Goal: Obtain resource: Obtain resource

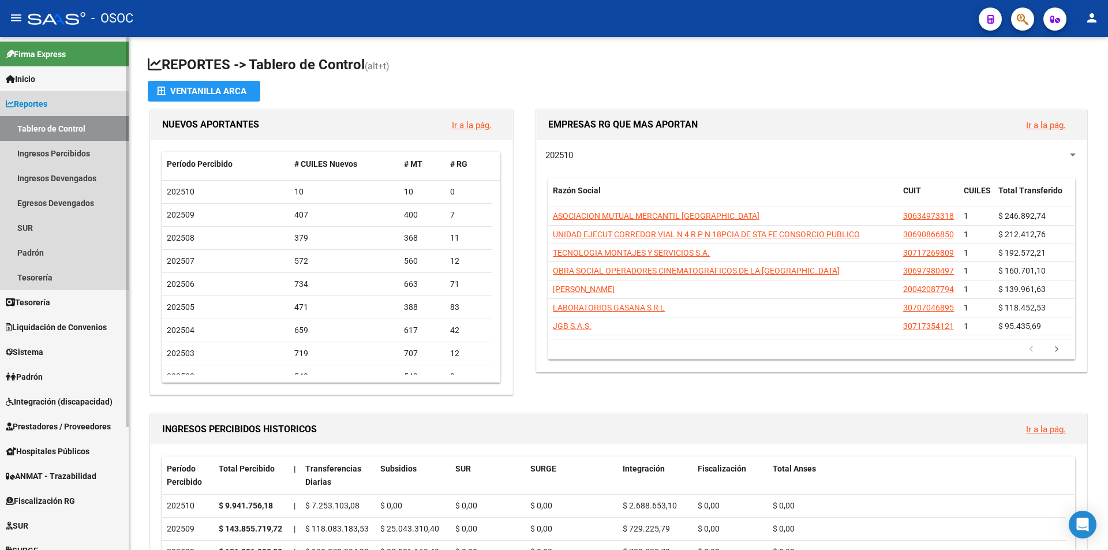
drag, startPoint x: 96, startPoint y: 103, endPoint x: 459, endPoint y: 76, distance: 364.5
click at [96, 102] on link "Reportes" at bounding box center [64, 103] width 129 height 25
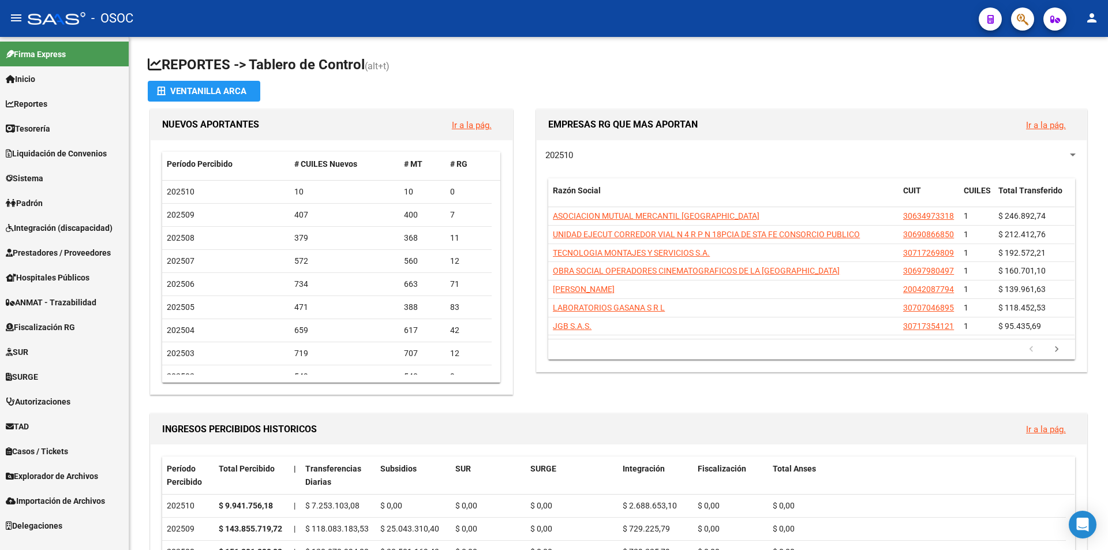
click at [94, 305] on span "ANMAT - Trazabilidad" at bounding box center [51, 302] width 91 height 13
click at [96, 301] on span "ANMAT - Trazabilidad" at bounding box center [51, 302] width 91 height 13
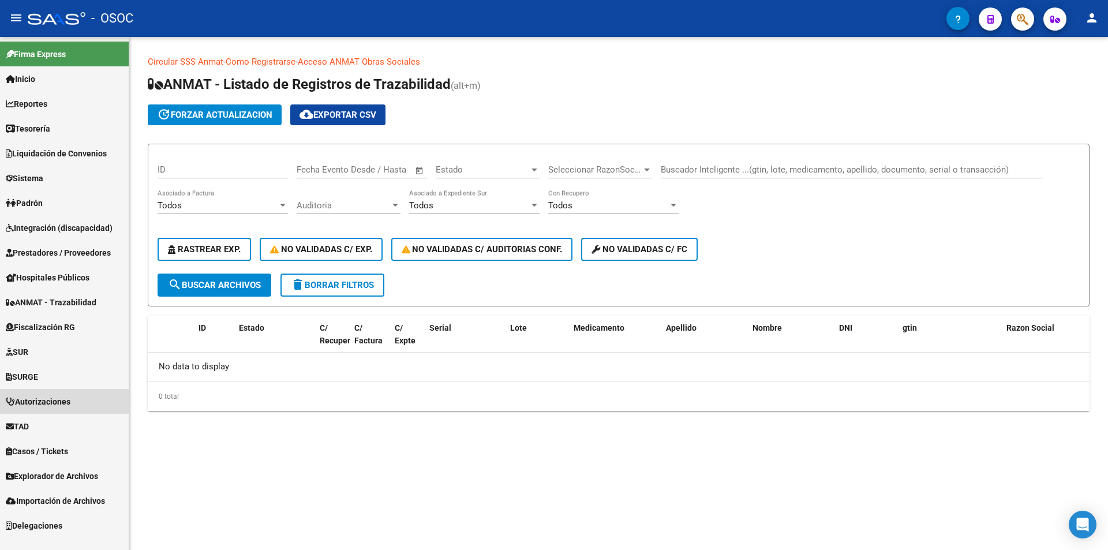
click at [84, 389] on link "Autorizaciones" at bounding box center [64, 401] width 129 height 25
click at [84, 394] on link "Autorizaciones" at bounding box center [64, 401] width 129 height 25
click at [84, 203] on link "Padrón" at bounding box center [64, 202] width 129 height 25
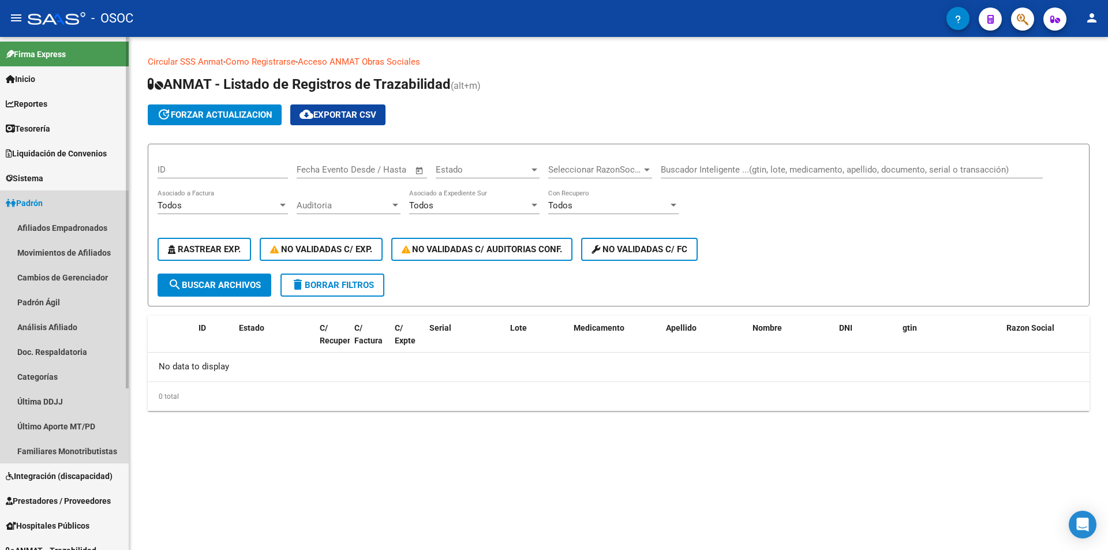
click at [80, 203] on link "Padrón" at bounding box center [64, 202] width 129 height 25
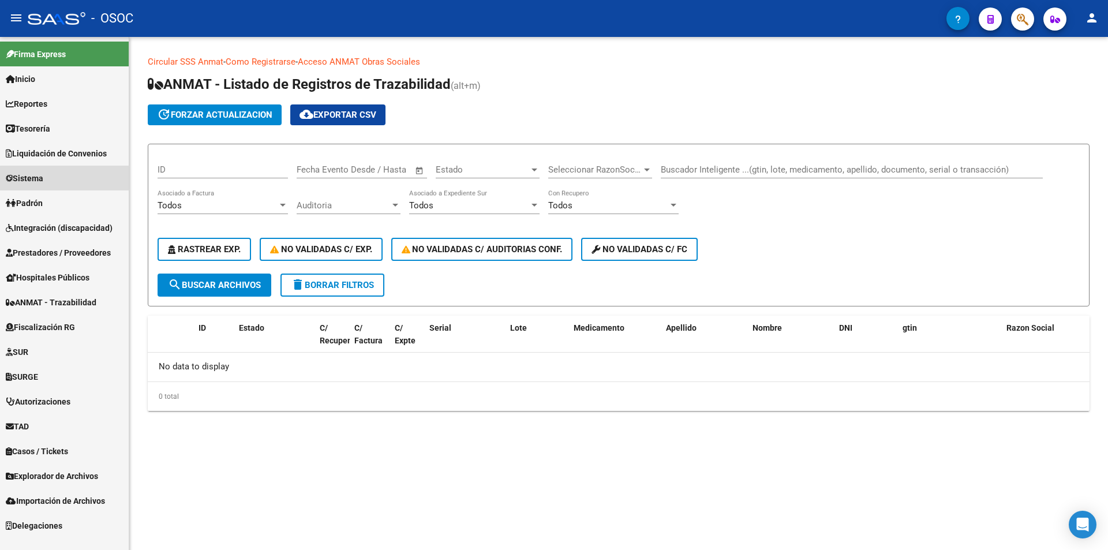
click at [80, 182] on link "Sistema" at bounding box center [64, 178] width 129 height 25
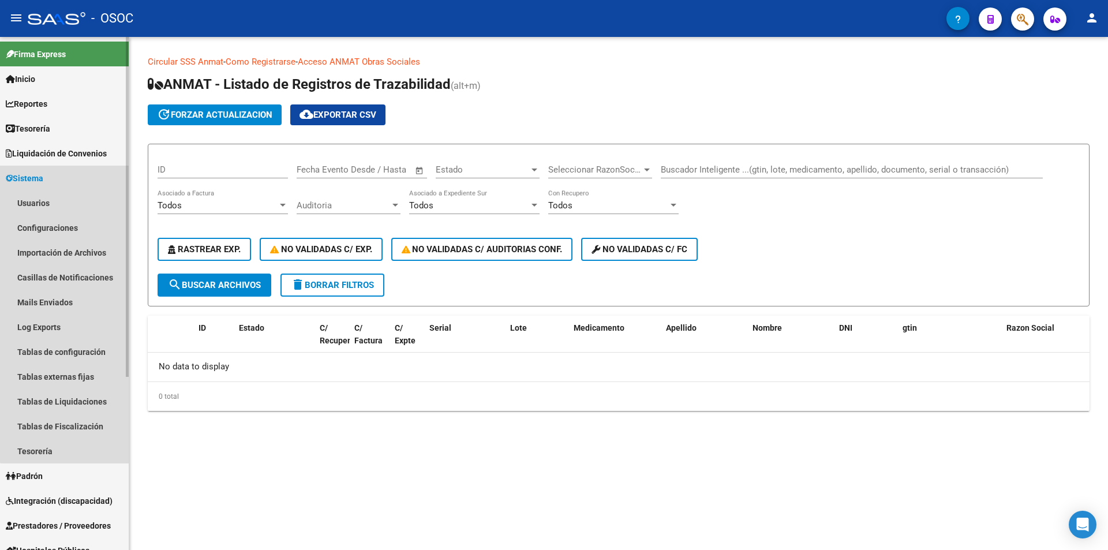
click at [80, 182] on link "Sistema" at bounding box center [64, 178] width 129 height 25
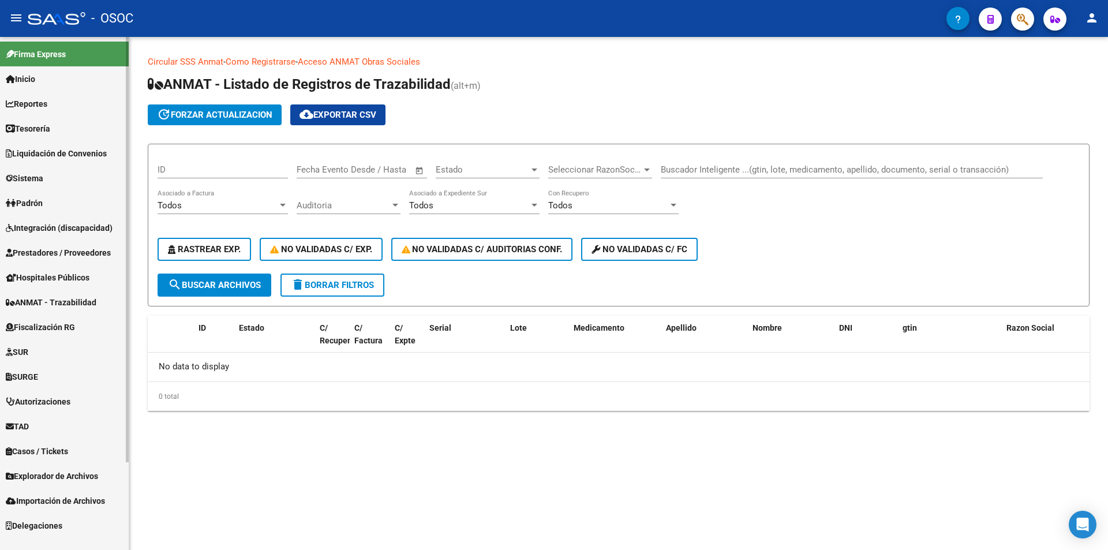
click at [80, 158] on span "Liquidación de Convenios" at bounding box center [56, 153] width 101 height 13
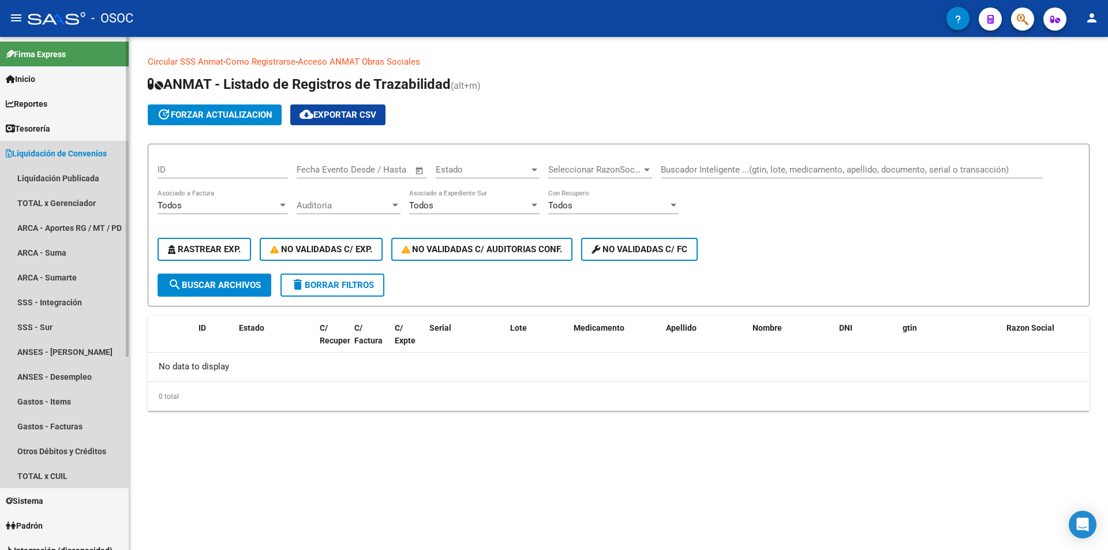
click at [80, 157] on span "Liquidación de Convenios" at bounding box center [56, 153] width 101 height 13
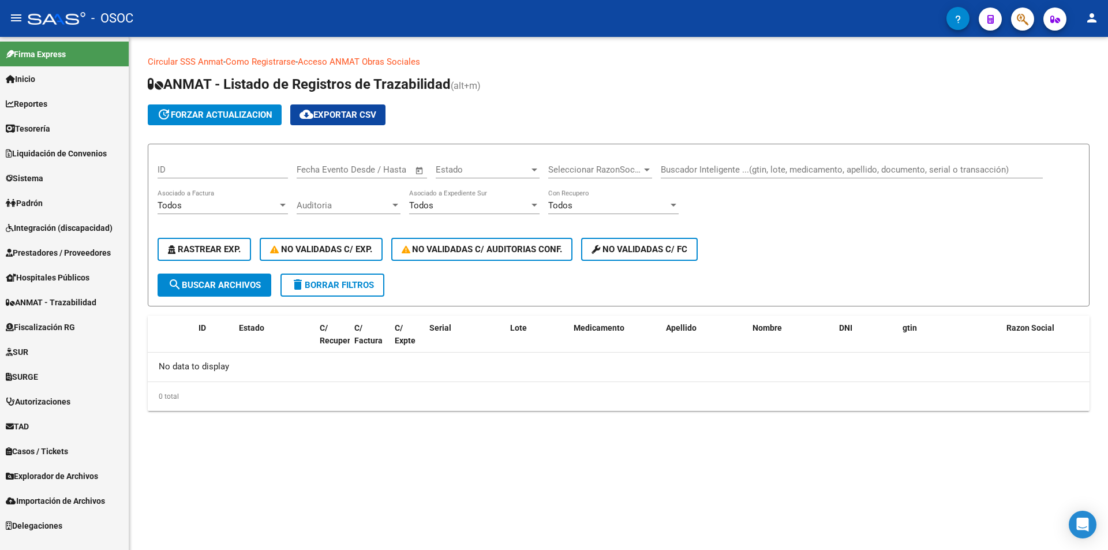
click at [51, 216] on link "Integración (discapacidad)" at bounding box center [64, 227] width 129 height 25
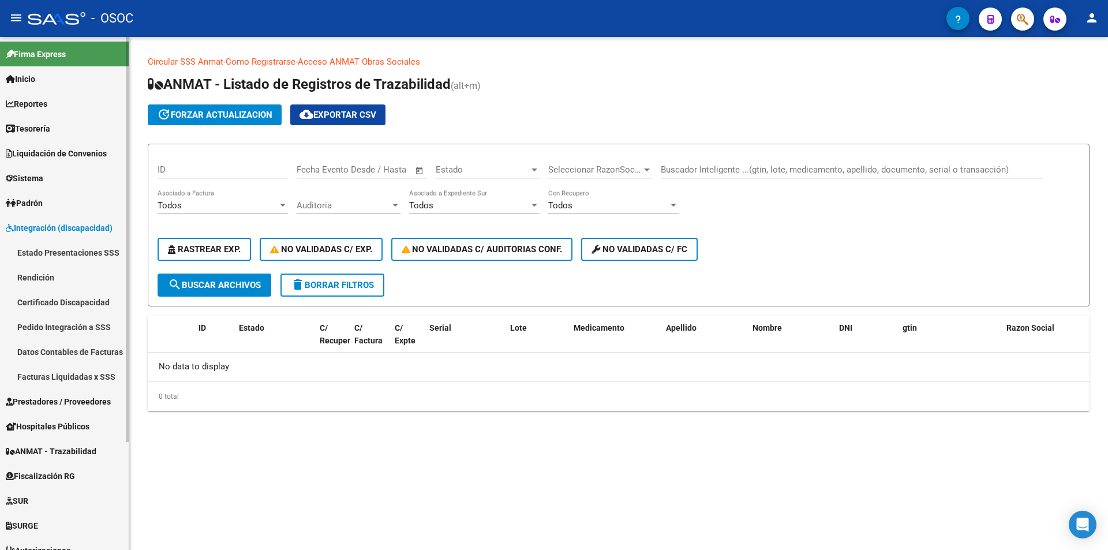
click at [51, 223] on span "Integración (discapacidad)" at bounding box center [59, 228] width 107 height 13
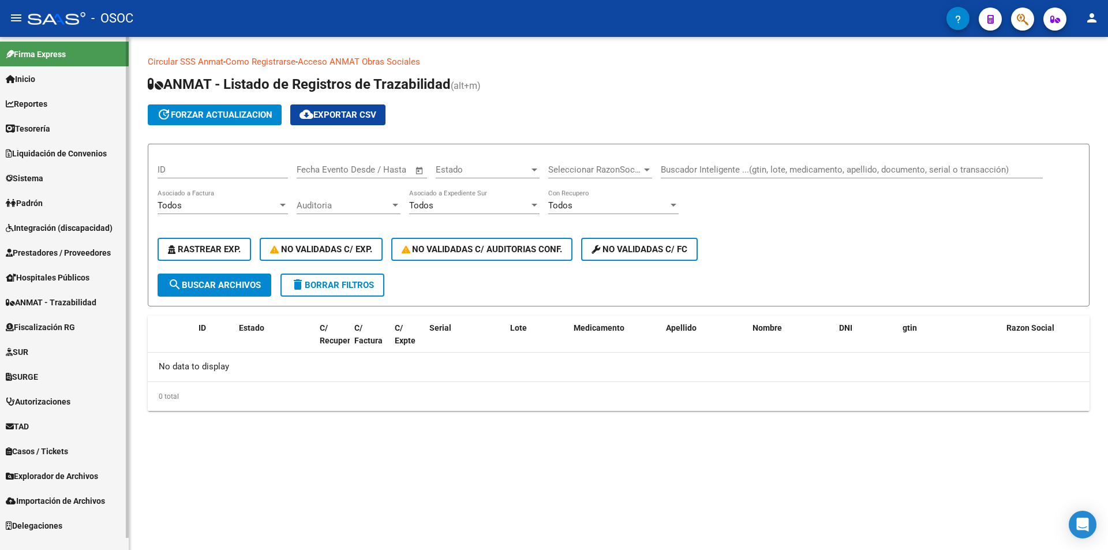
click at [47, 161] on link "Liquidación de Convenios" at bounding box center [64, 153] width 129 height 25
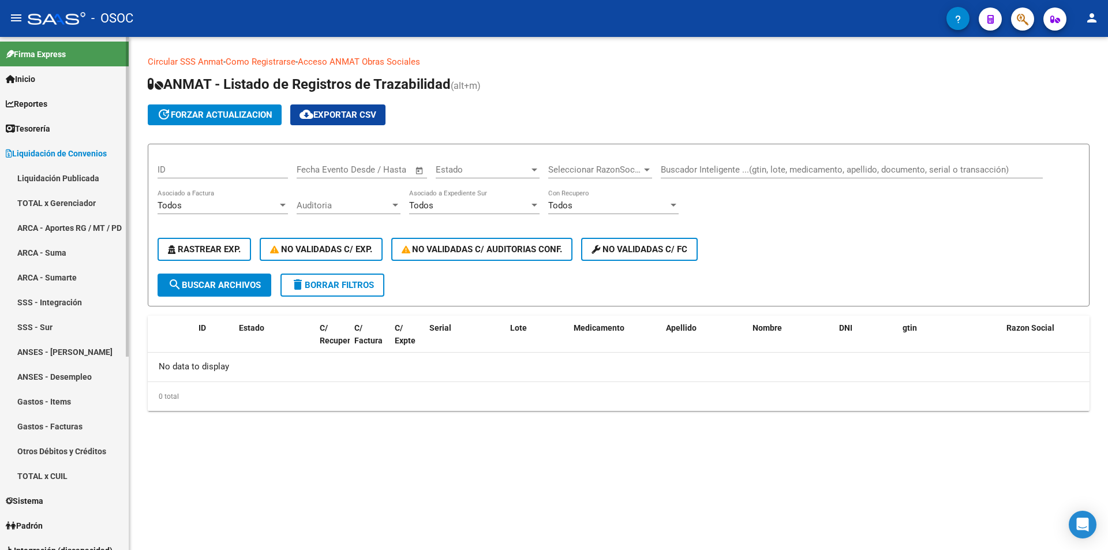
click at [44, 205] on link "TOTAL x Gerenciador" at bounding box center [64, 202] width 129 height 25
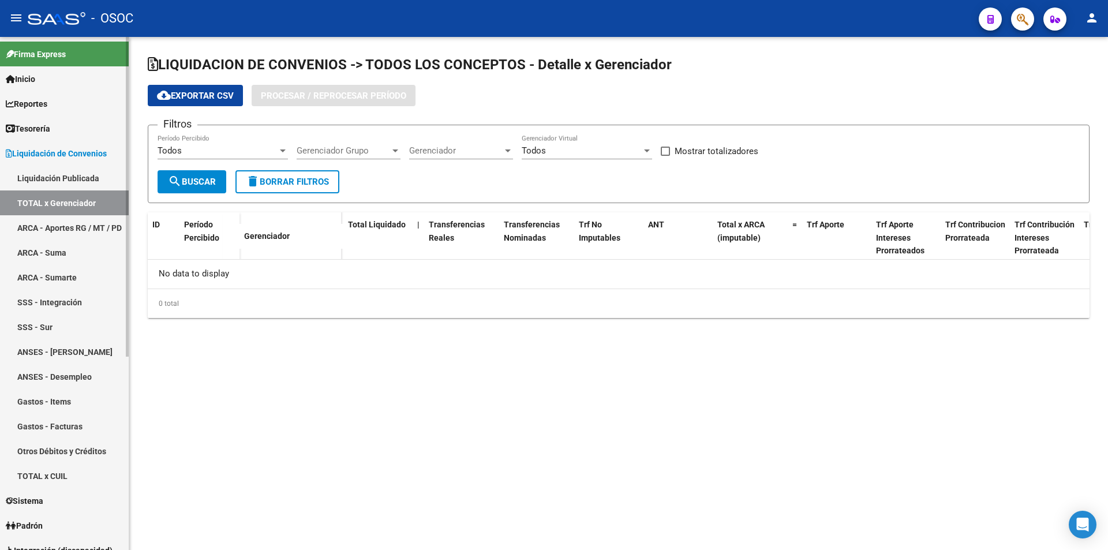
checkbox input "true"
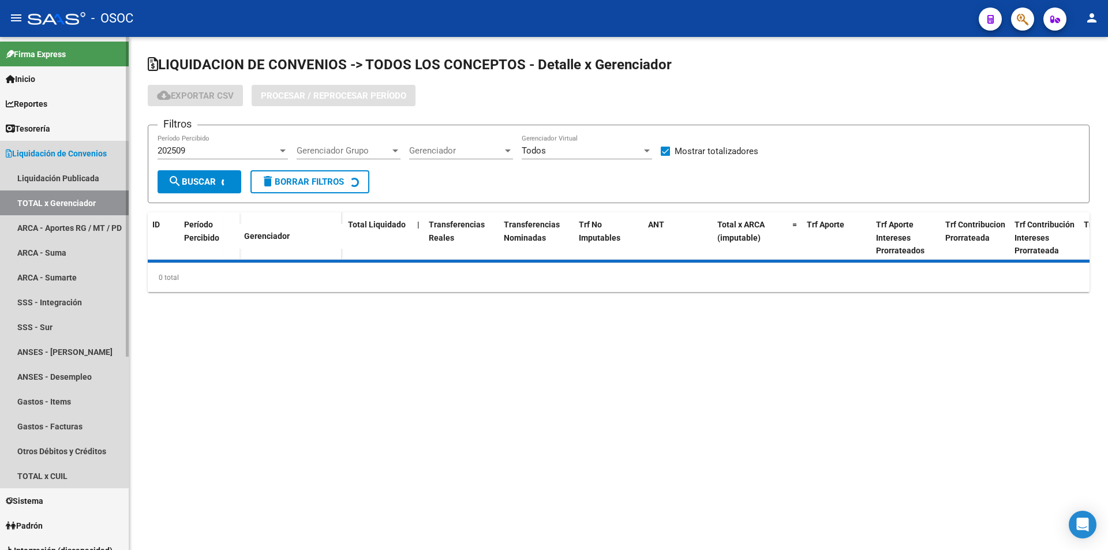
click at [55, 151] on span "Liquidación de Convenios" at bounding box center [56, 153] width 101 height 13
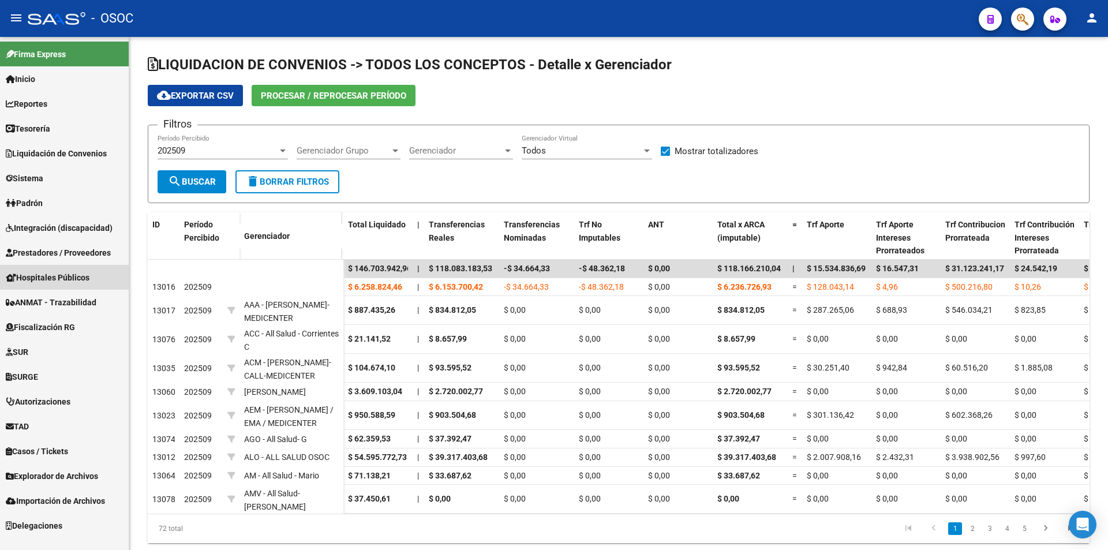
click at [42, 271] on link "Hospitales Públicos" at bounding box center [64, 277] width 129 height 25
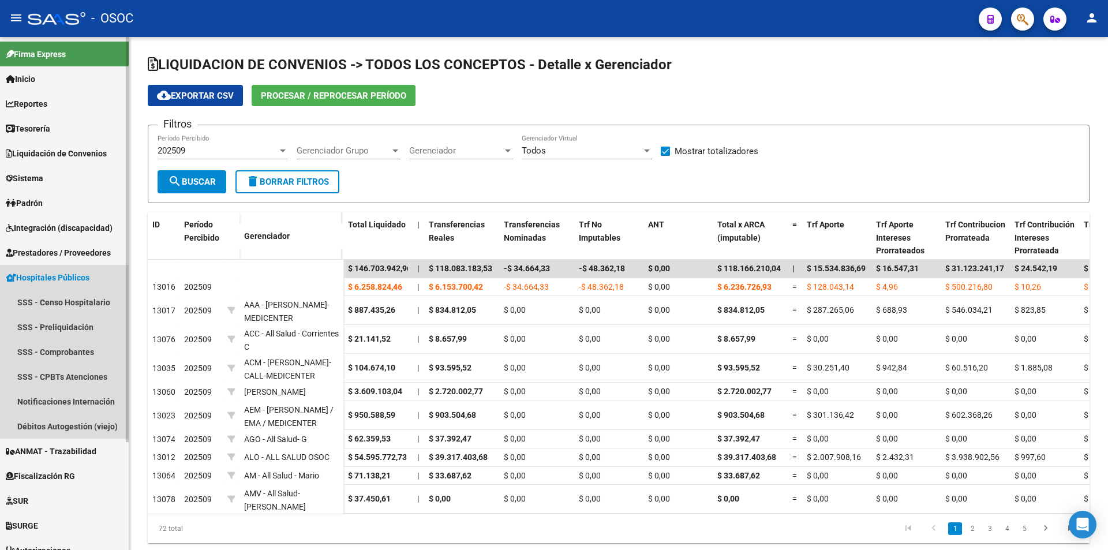
click at [42, 271] on span "Hospitales Públicos" at bounding box center [48, 277] width 84 height 13
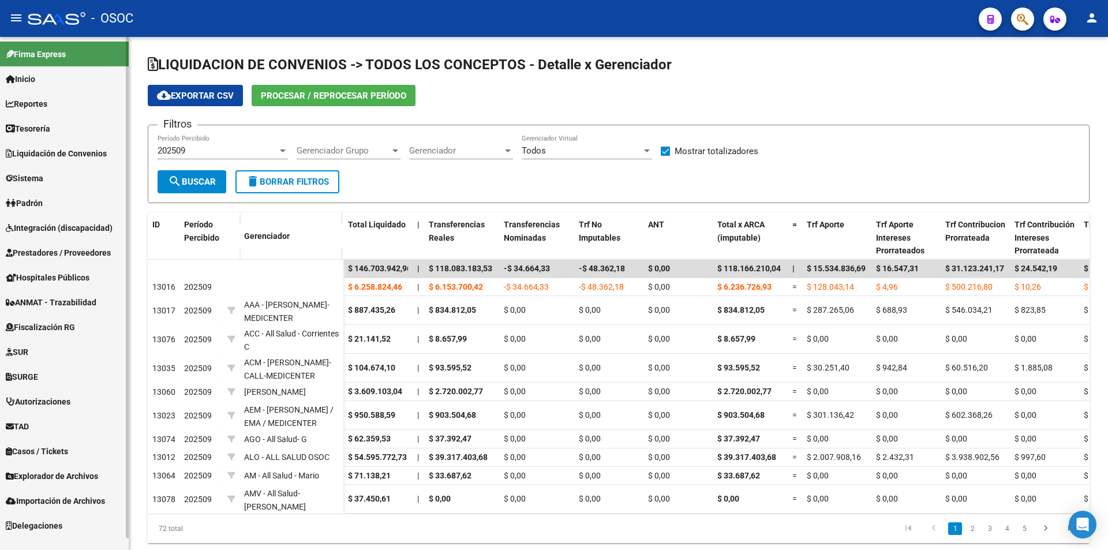
click at [51, 254] on span "Prestadores / Proveedores" at bounding box center [58, 252] width 105 height 13
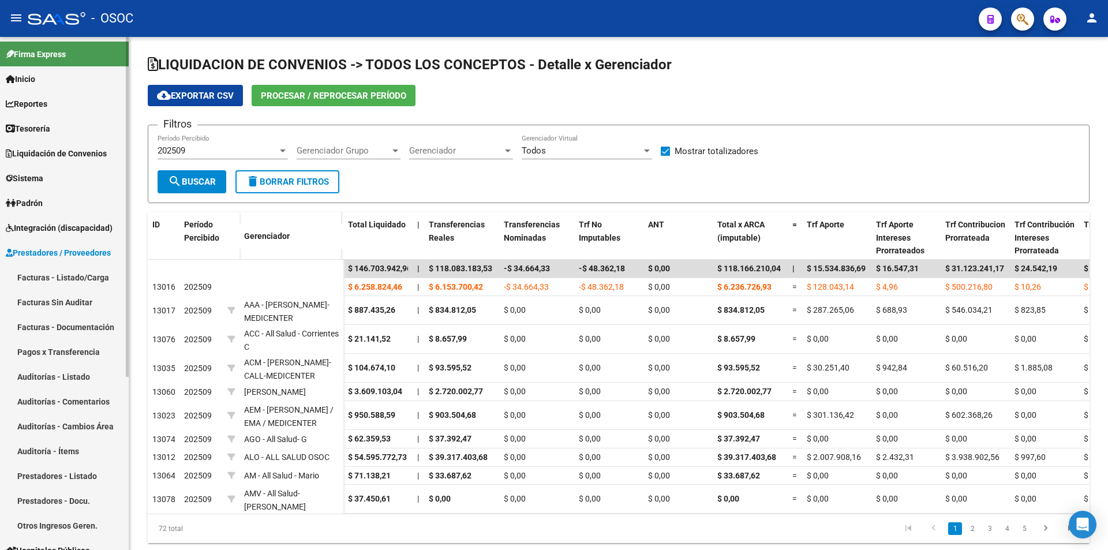
click at [51, 254] on span "Prestadores / Proveedores" at bounding box center [58, 252] width 105 height 13
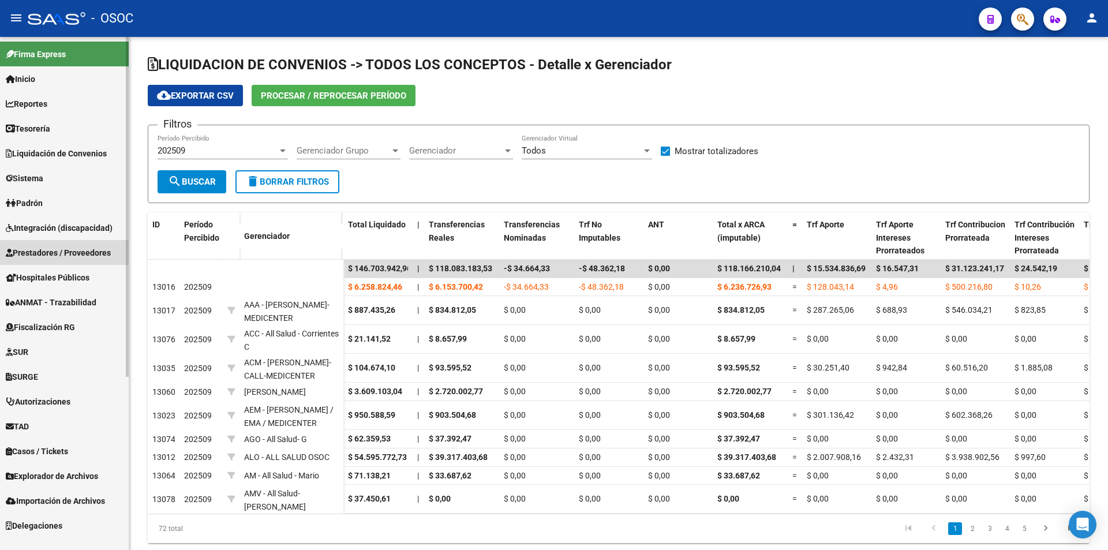
click at [57, 220] on link "Integración (discapacidad)" at bounding box center [64, 227] width 129 height 25
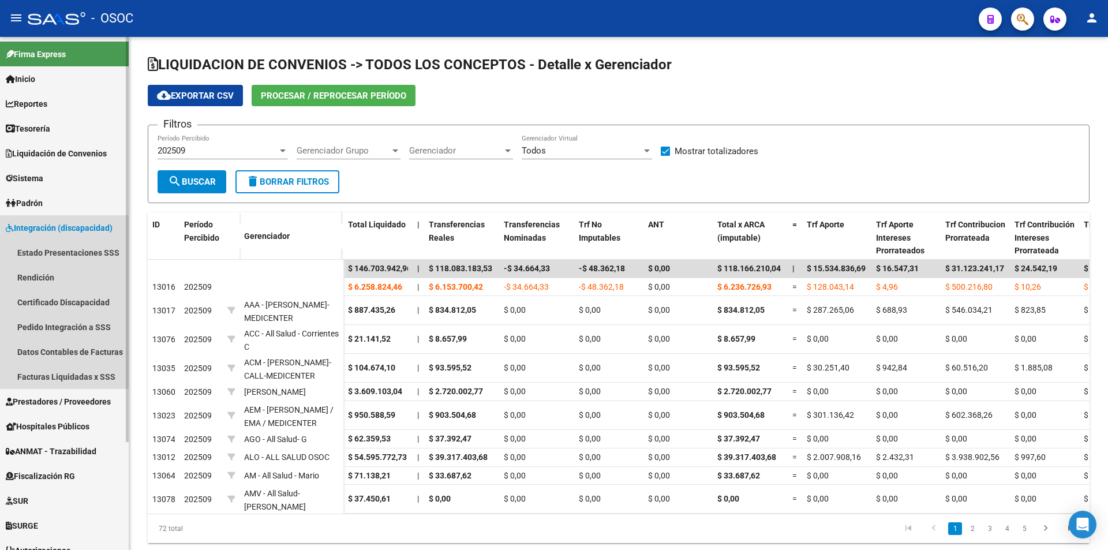
click at [57, 220] on link "Integración (discapacidad)" at bounding box center [64, 227] width 129 height 25
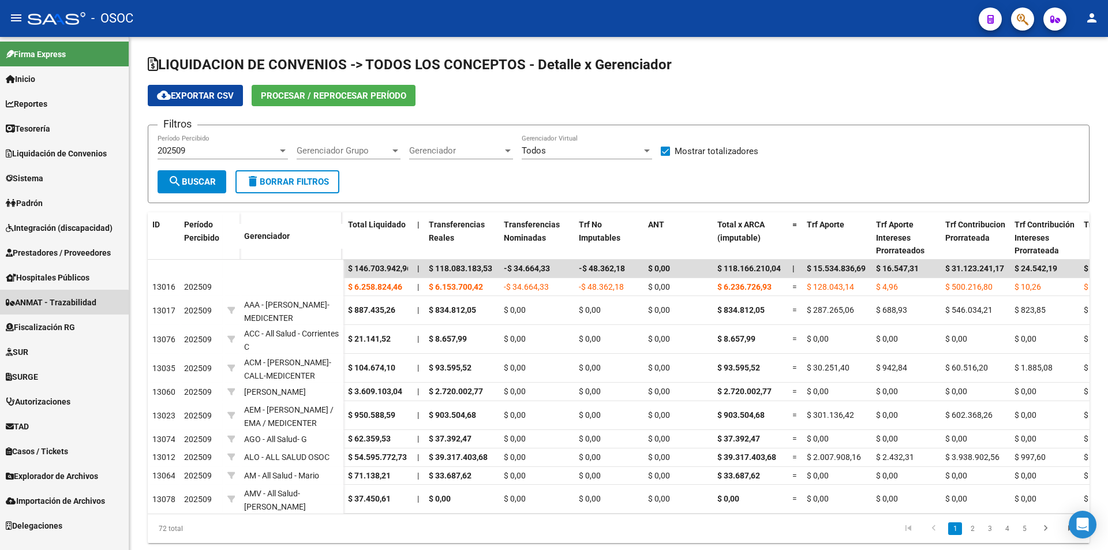
click at [51, 307] on span "ANMAT - Trazabilidad" at bounding box center [51, 302] width 91 height 13
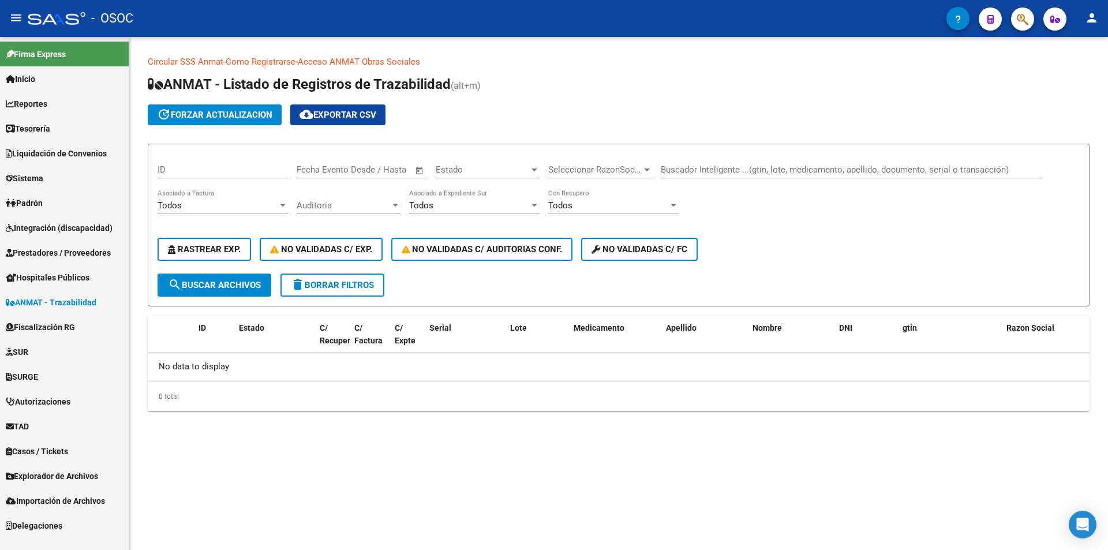
click at [61, 329] on span "Fiscalización RG" at bounding box center [40, 327] width 69 height 13
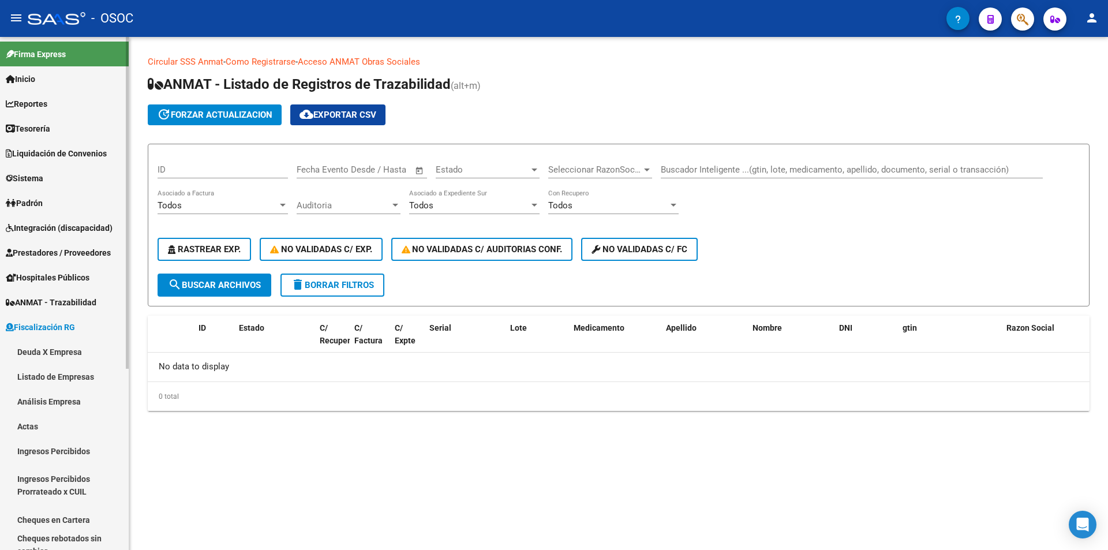
click at [61, 329] on span "Fiscalización RG" at bounding box center [40, 327] width 69 height 13
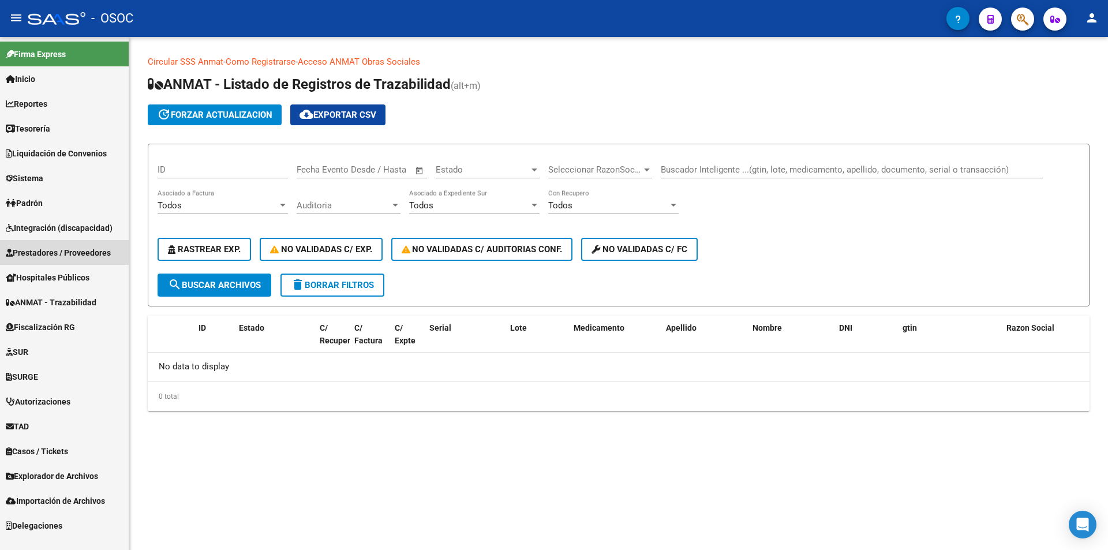
click at [63, 241] on link "Prestadores / Proveedores" at bounding box center [64, 252] width 129 height 25
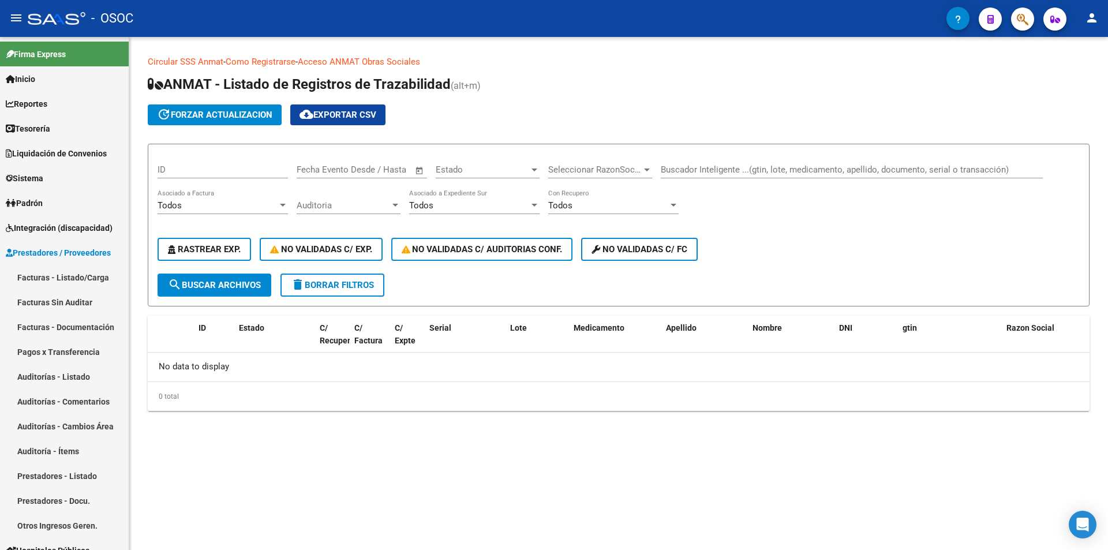
click at [133, 226] on div "Circular SSS Anmat - Como Registrarse - Acceso ANMAT Obras Sociales Documentaci…" at bounding box center [618, 242] width 979 height 411
click at [50, 251] on span "Prestadores / Proveedores" at bounding box center [58, 252] width 105 height 13
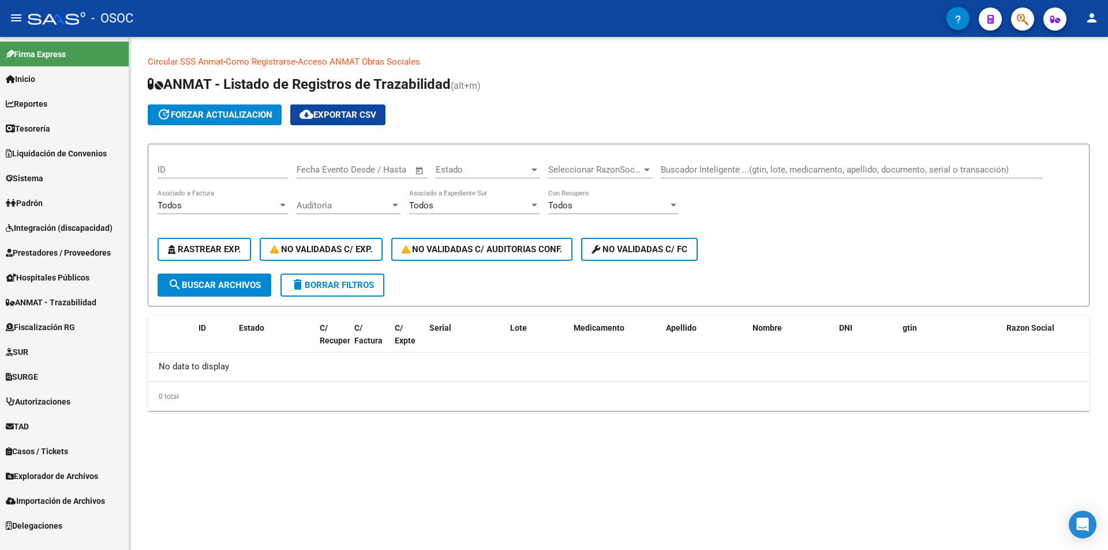
click at [72, 328] on span "Fiscalización RG" at bounding box center [40, 327] width 69 height 13
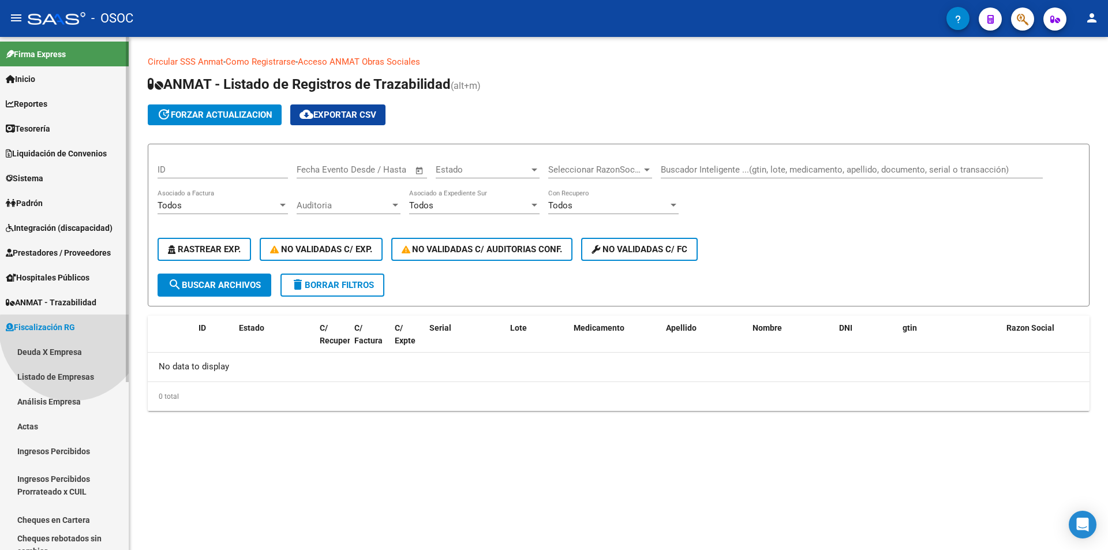
click at [69, 338] on link "Fiscalización RG" at bounding box center [64, 326] width 129 height 25
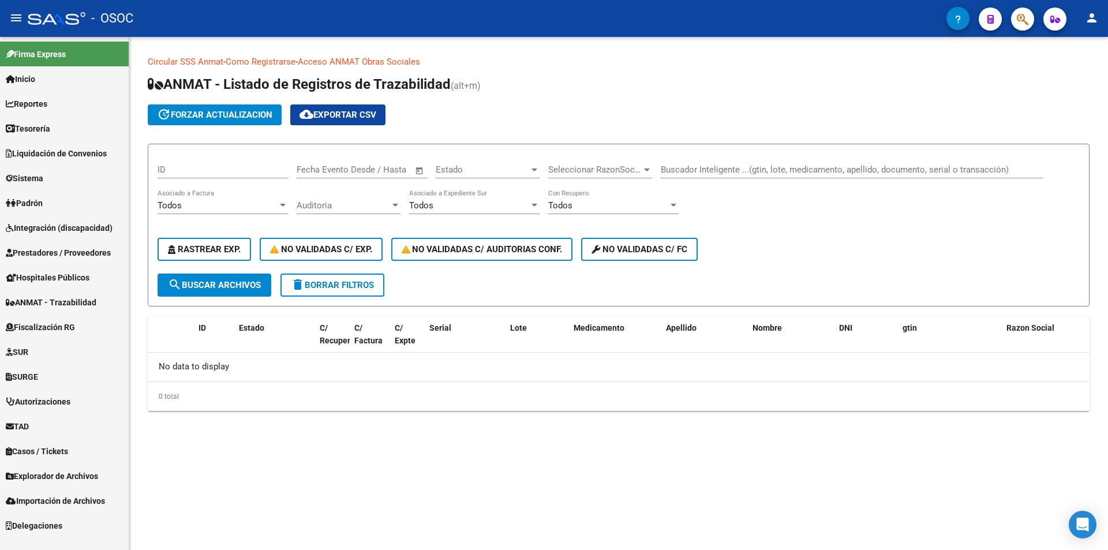
click at [68, 340] on link "SUR" at bounding box center [64, 351] width 129 height 25
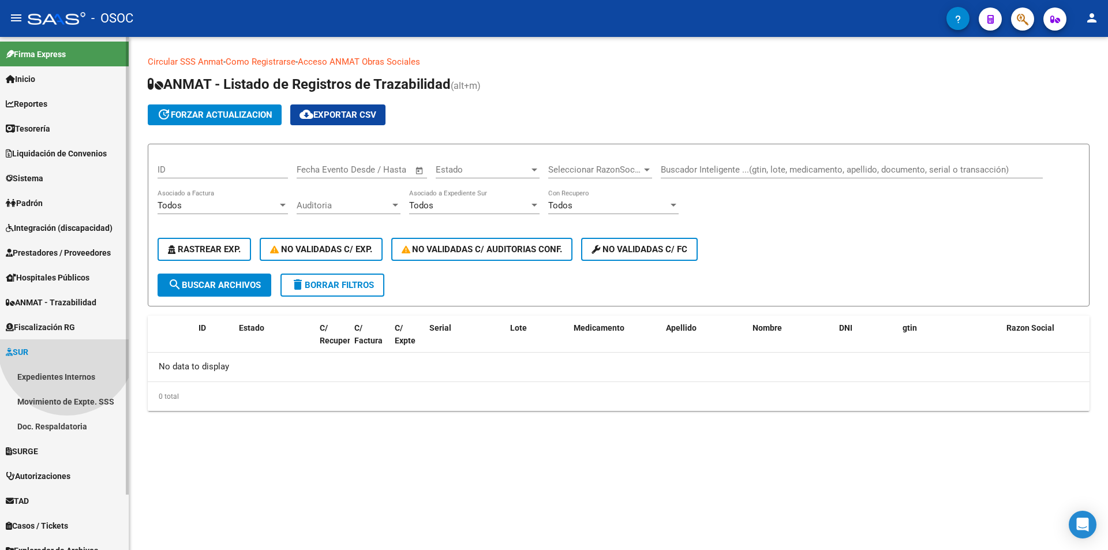
click at [67, 346] on link "SUR" at bounding box center [64, 351] width 129 height 25
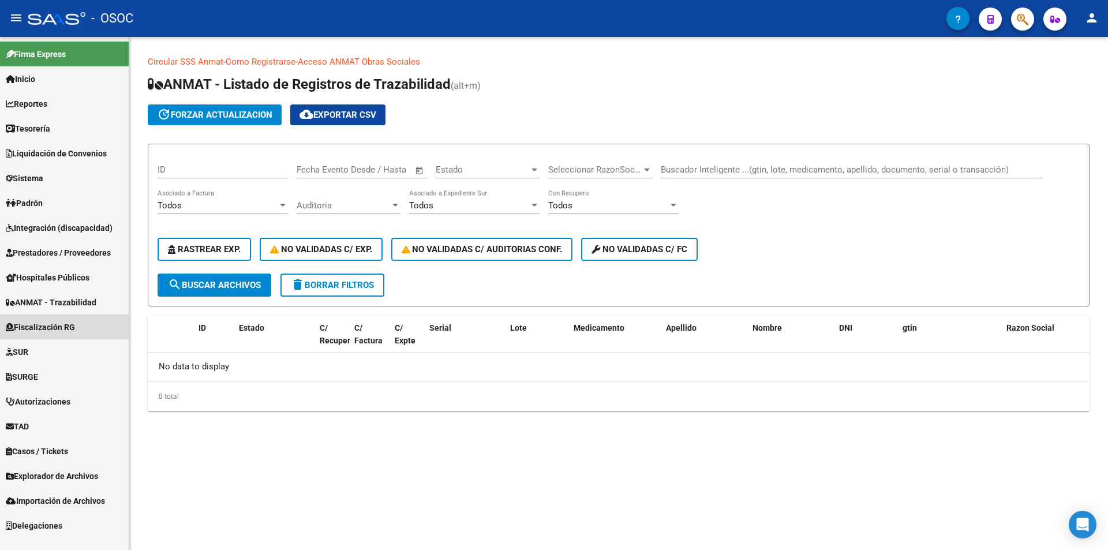
click at [71, 328] on span "Fiscalización RG" at bounding box center [40, 327] width 69 height 13
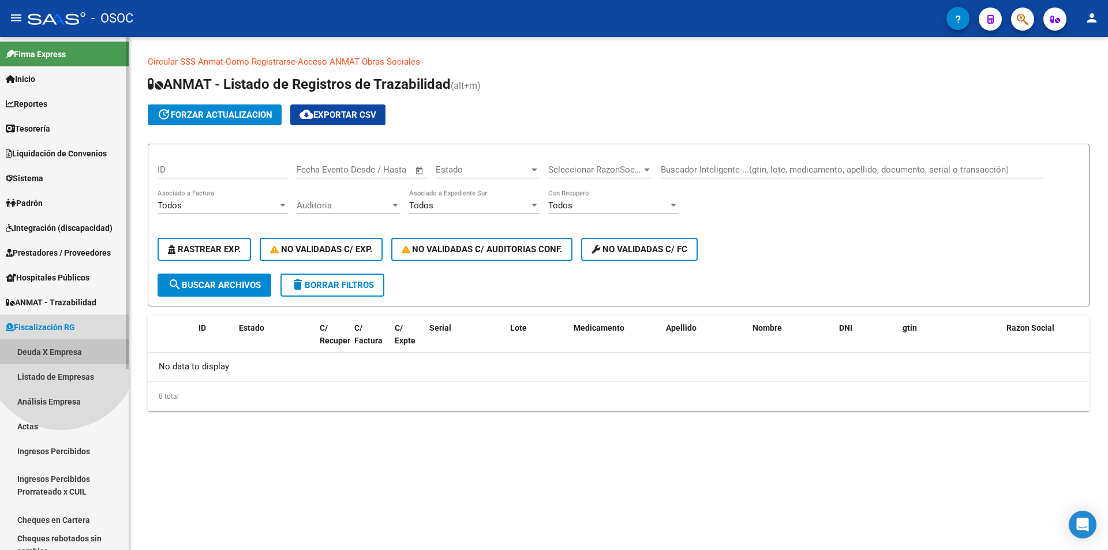
click at [61, 353] on link "Deuda X Empresa" at bounding box center [64, 351] width 129 height 25
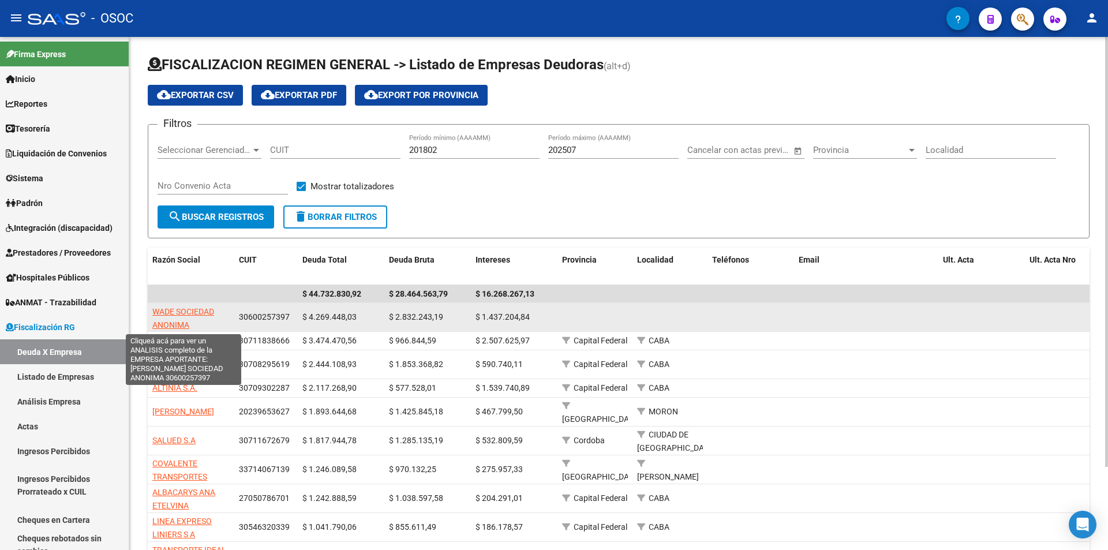
click at [208, 312] on span "WADE SOCIEDAD ANONIMA" at bounding box center [183, 318] width 62 height 23
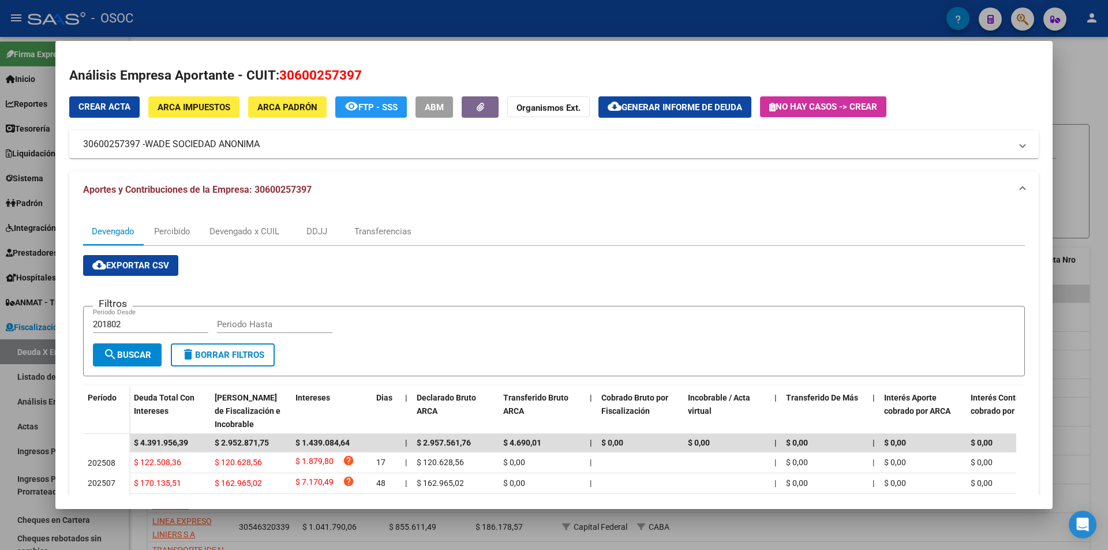
click at [668, 115] on button "cloud_download Generar informe de deuda" at bounding box center [674, 106] width 153 height 21
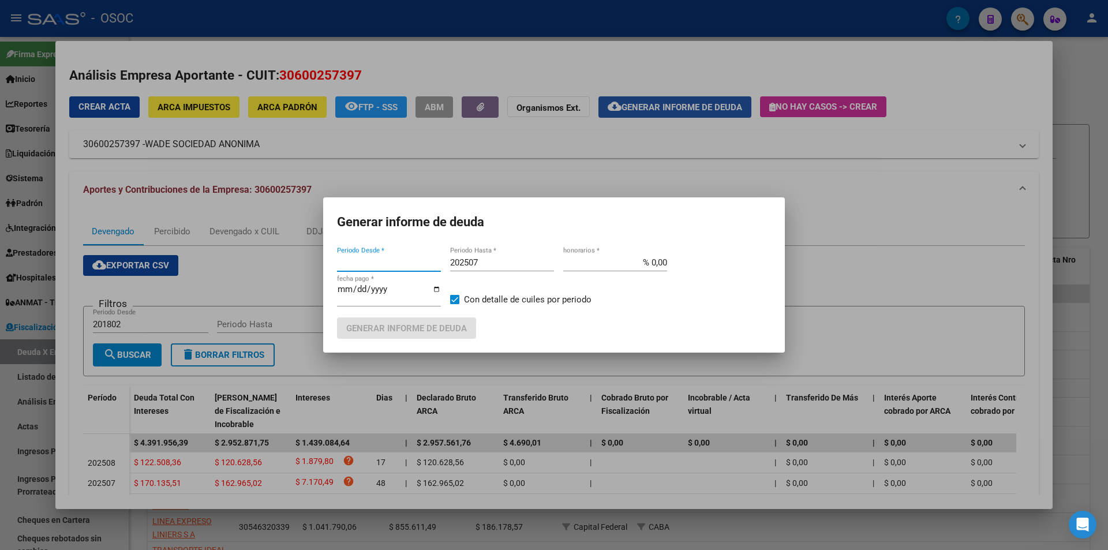
type input "201802"
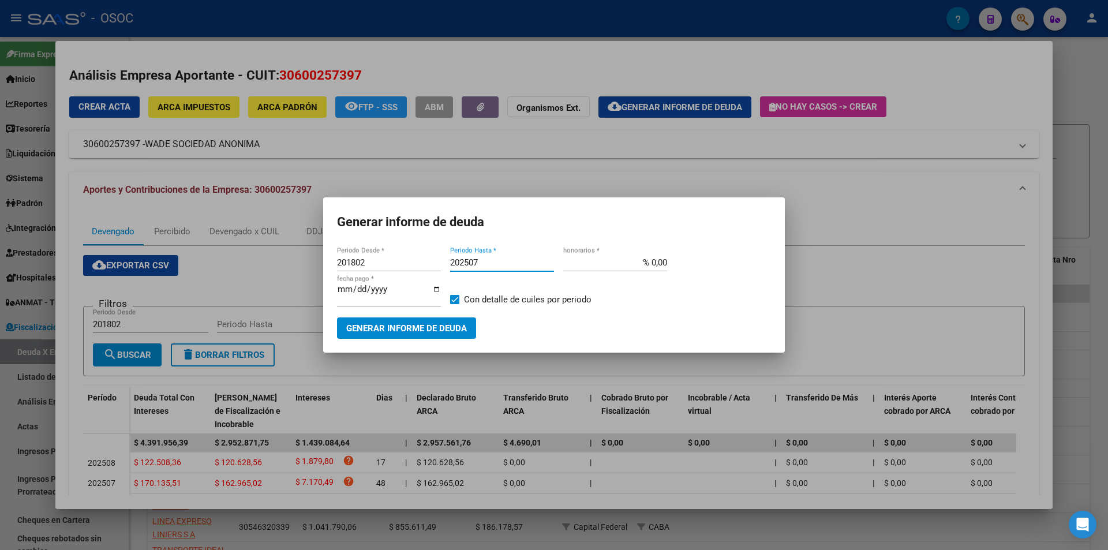
click at [477, 258] on input "202507" at bounding box center [502, 262] width 104 height 10
type input "202505"
click at [426, 332] on span "Generar informe de deuda" at bounding box center [406, 328] width 121 height 10
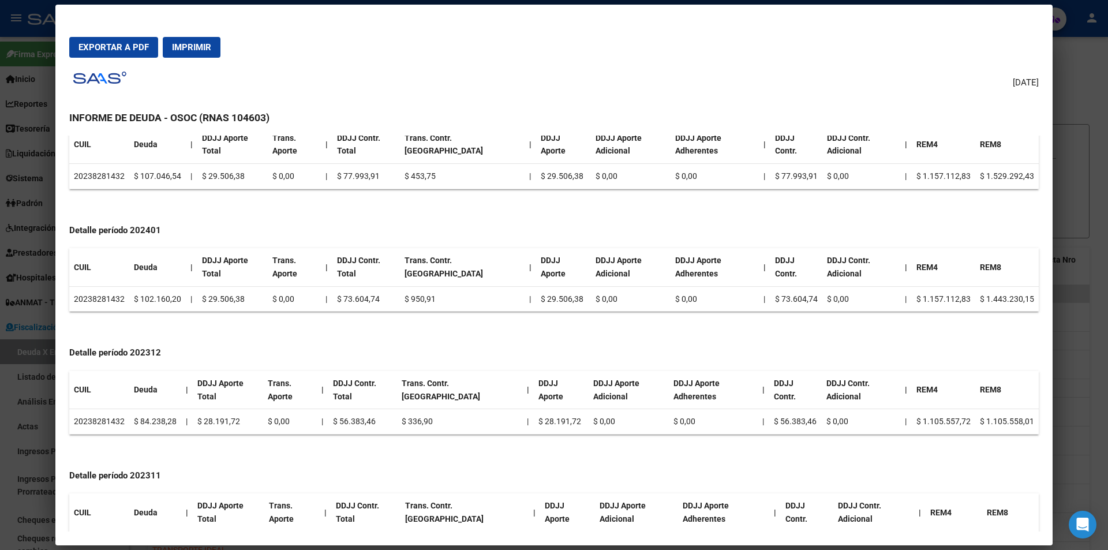
scroll to position [2597, 0]
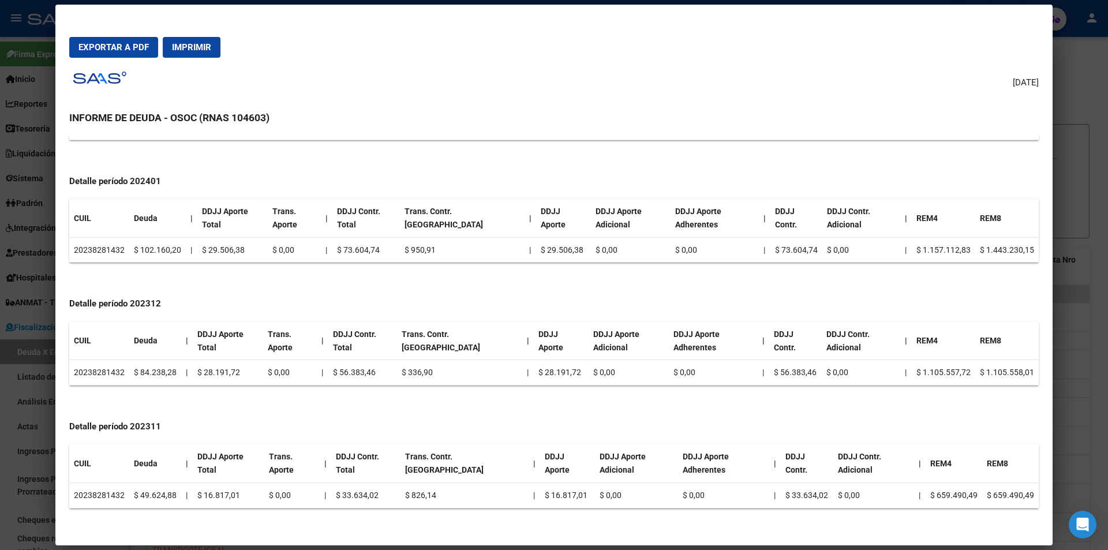
click at [117, 42] on span "Exportar a PDF" at bounding box center [113, 47] width 70 height 10
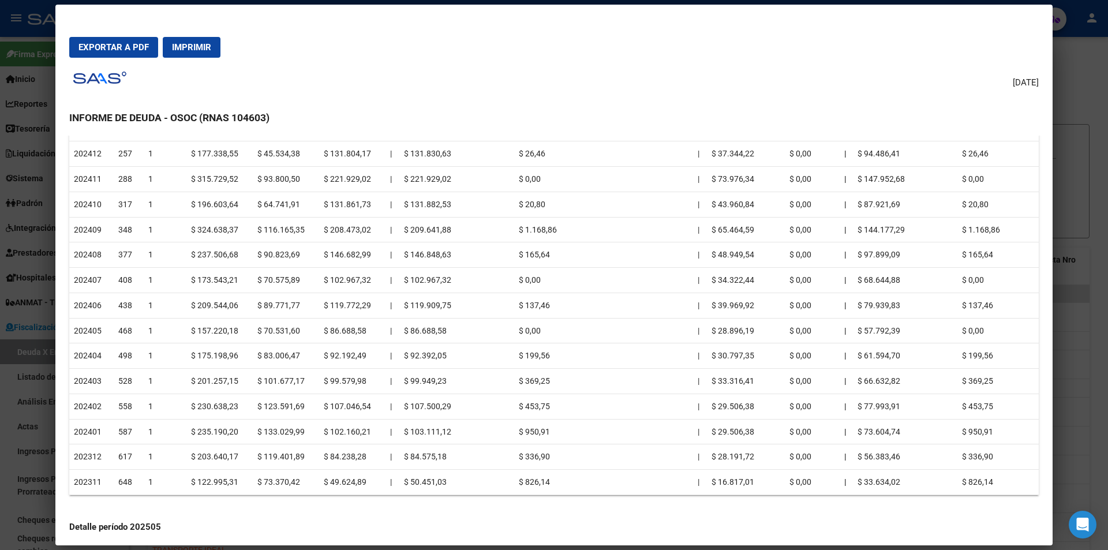
scroll to position [635, 0]
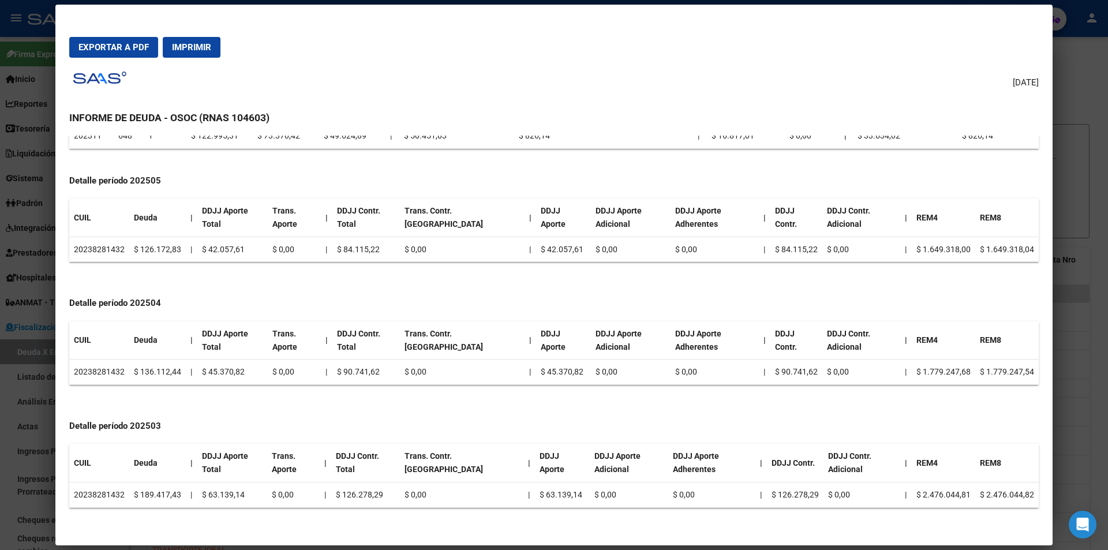
click at [90, 240] on td "20238281432" at bounding box center [99, 249] width 60 height 25
click at [81, 257] on td "20238281432" at bounding box center [99, 249] width 60 height 25
click at [85, 249] on td "20238281432" at bounding box center [99, 249] width 60 height 25
copy td "20238281432"
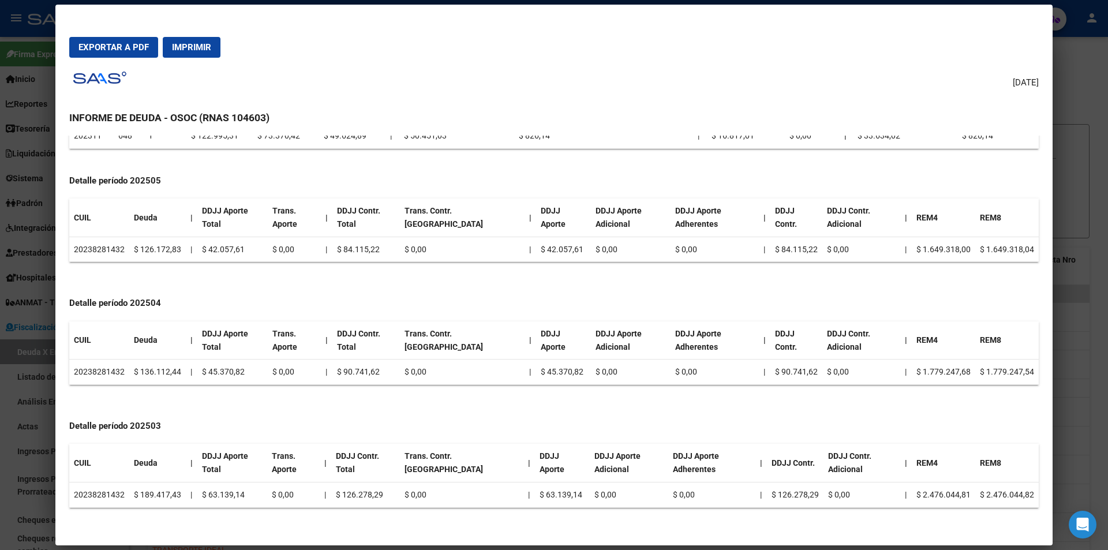
drag, startPoint x: 90, startPoint y: 250, endPoint x: 102, endPoint y: 255, distance: 13.2
click at [100, 255] on td "20238281432" at bounding box center [99, 249] width 60 height 25
click at [91, 252] on td "20238281432" at bounding box center [99, 249] width 60 height 25
copy td "20238281432"
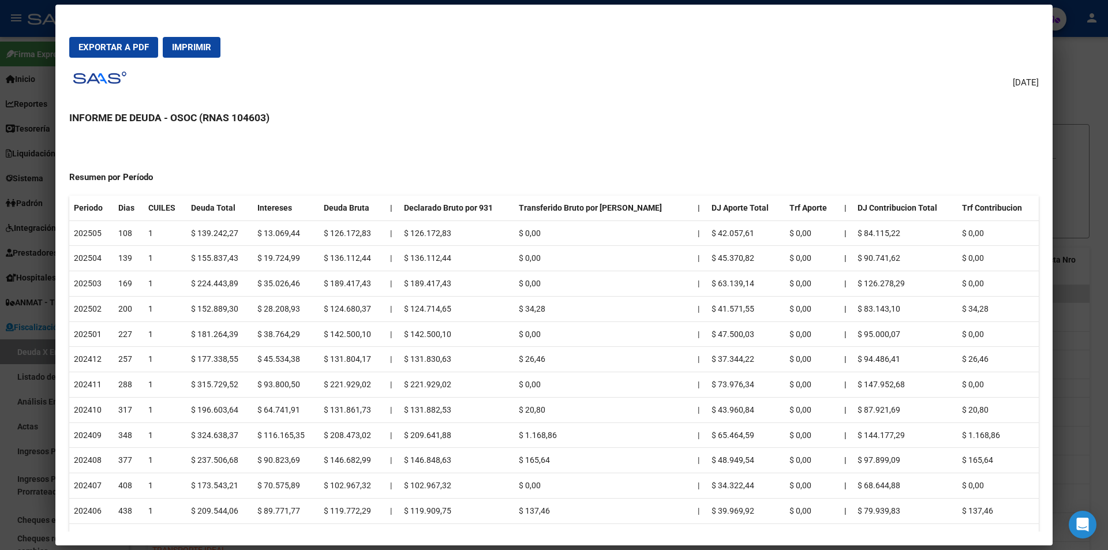
scroll to position [0, 0]
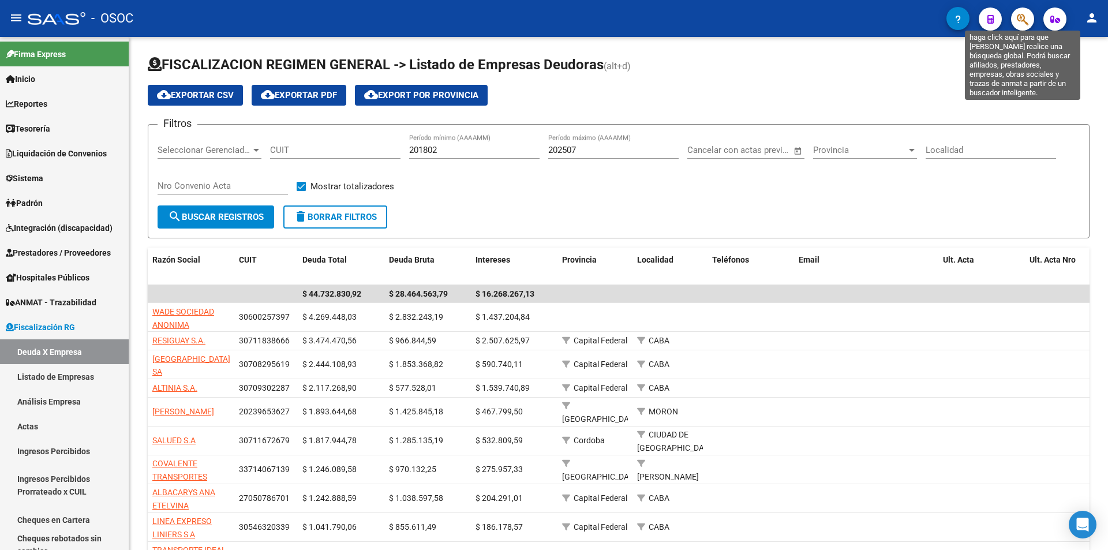
click at [1018, 26] on icon "button" at bounding box center [1023, 19] width 12 height 13
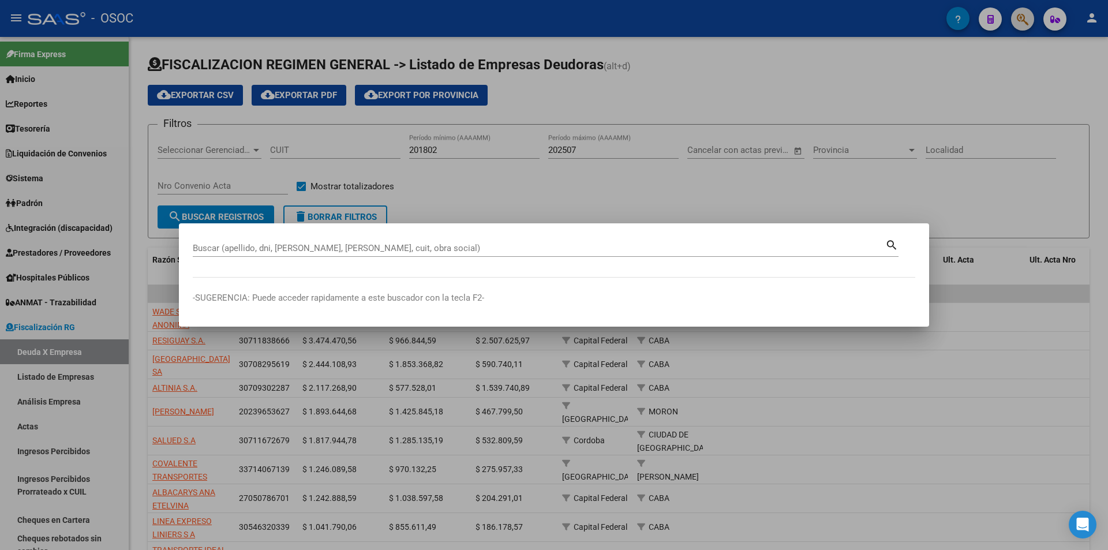
paste input "20238281432"
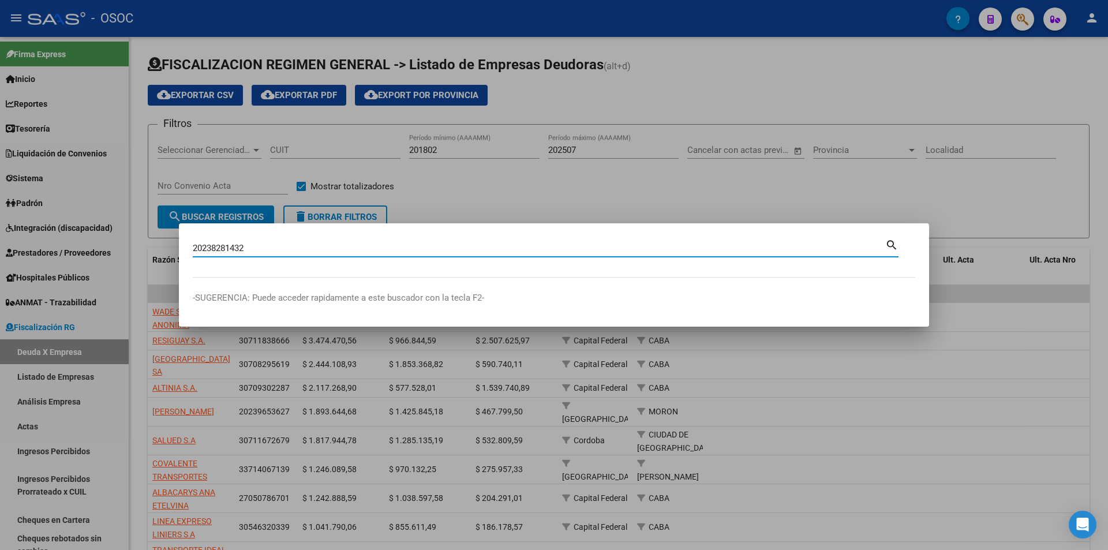
type input "20238281432"
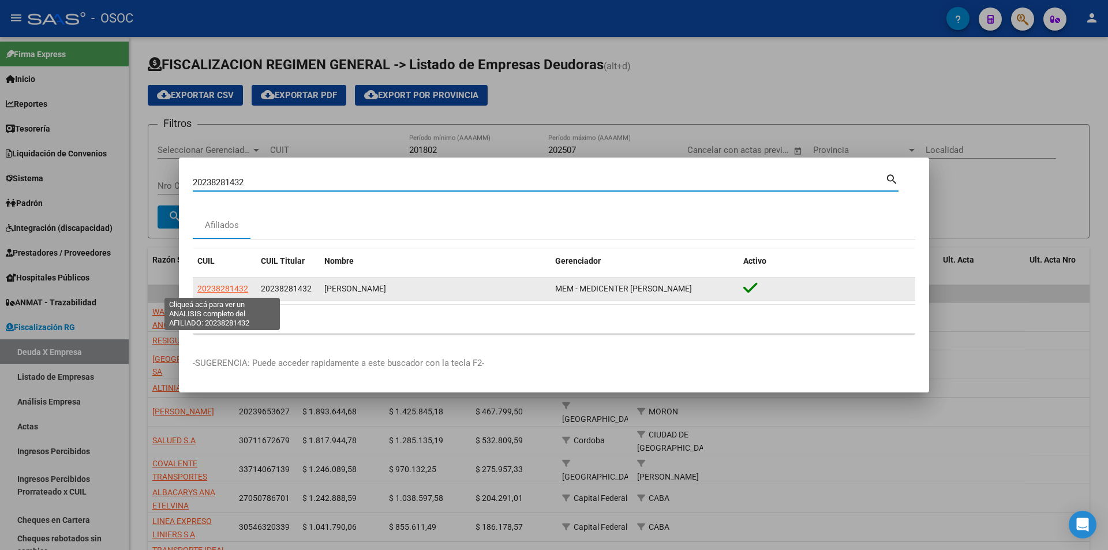
click at [227, 284] on span "20238281432" at bounding box center [222, 288] width 51 height 9
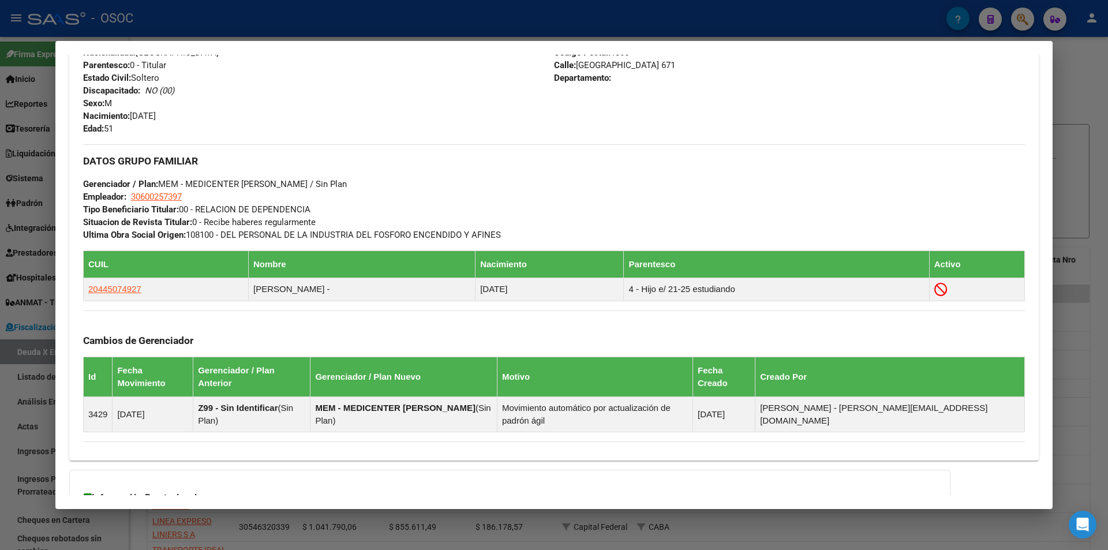
scroll to position [555, 0]
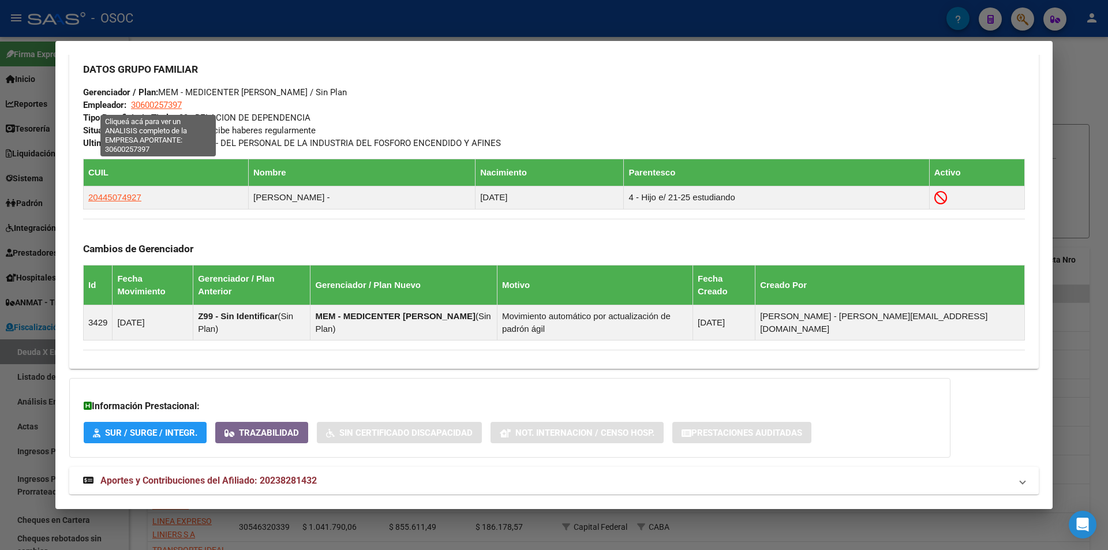
click at [172, 105] on span "30600257397" at bounding box center [156, 105] width 51 height 10
type textarea "30600257397"
click at [190, 107] on div "DATOS GRUPO FAMILIAR Gerenciador / Plan: MEM - MEDICENTER MARTIN / Sin Plan Emp…" at bounding box center [554, 101] width 942 height 97
click at [173, 107] on span "30600257397" at bounding box center [156, 105] width 51 height 10
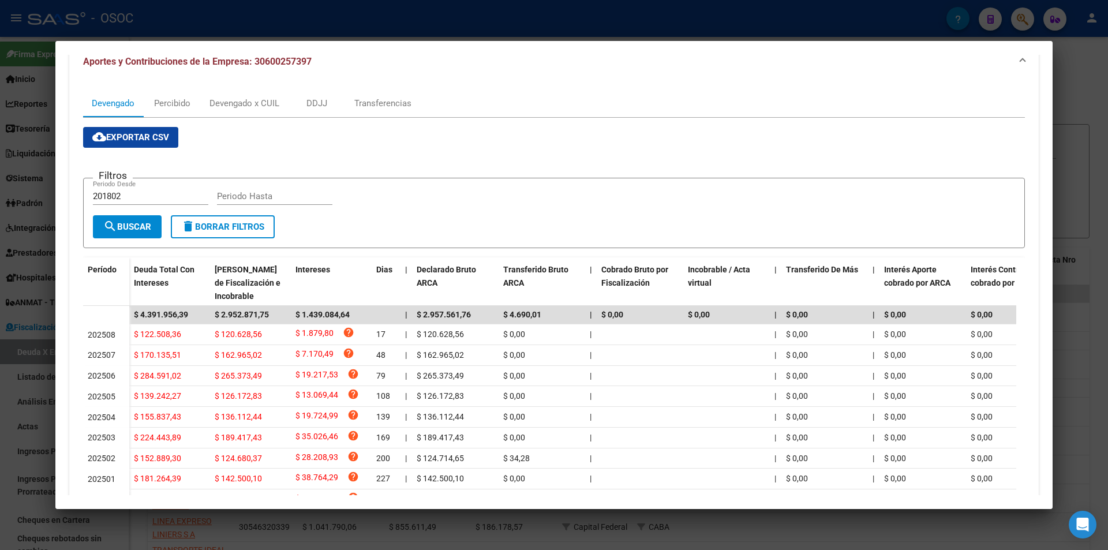
scroll to position [123, 0]
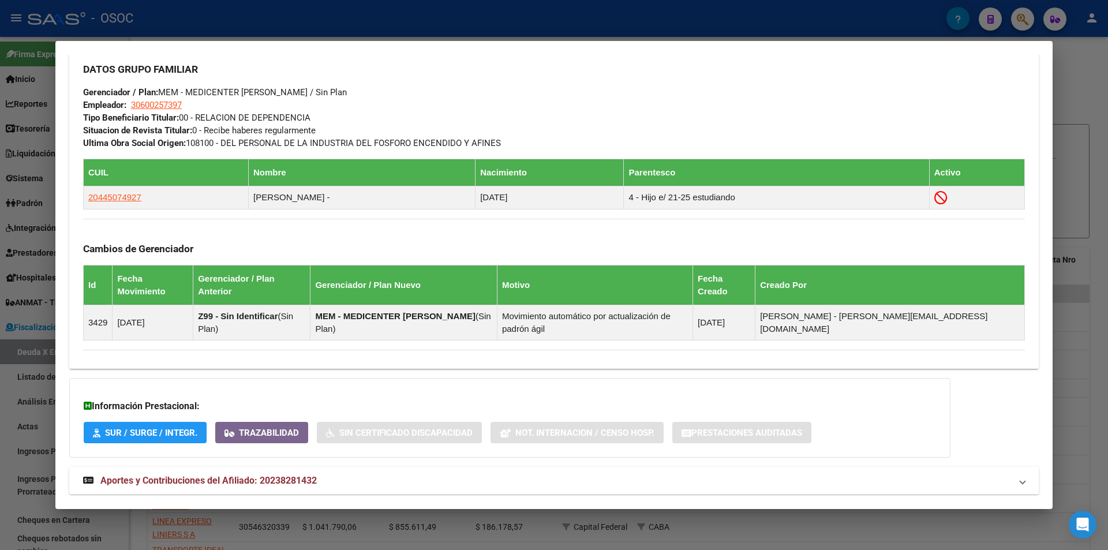
click at [291, 432] on div "Información Prestacional: SUR / SURGE / INTEGR. Trazabilidad Sin Certificado Di…" at bounding box center [509, 418] width 881 height 80
click at [283, 467] on mat-expansion-panel-header "Aportes y Contribuciones del Afiliado: 20238281432" at bounding box center [553, 481] width 969 height 28
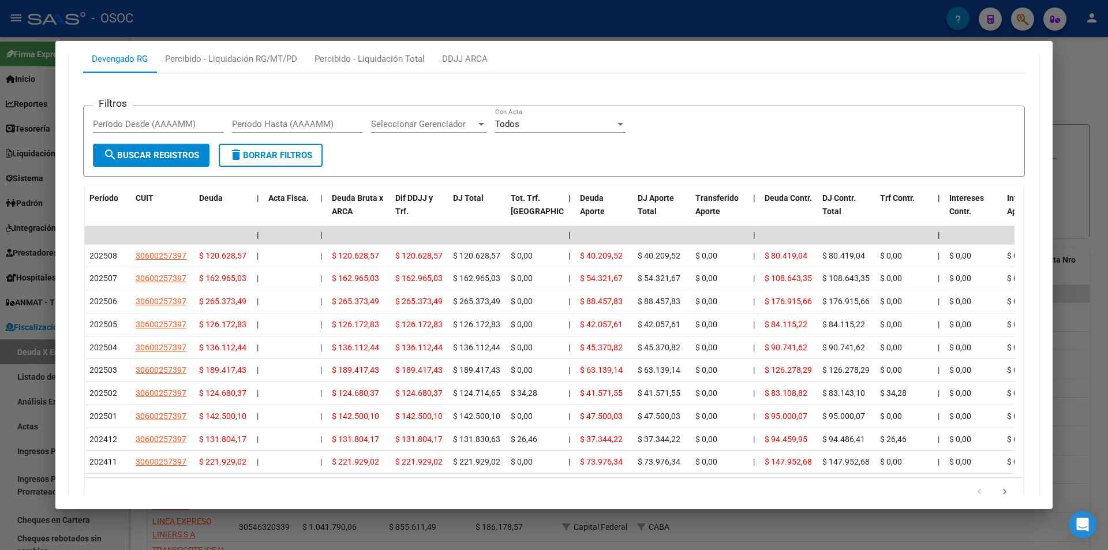
scroll to position [1076, 0]
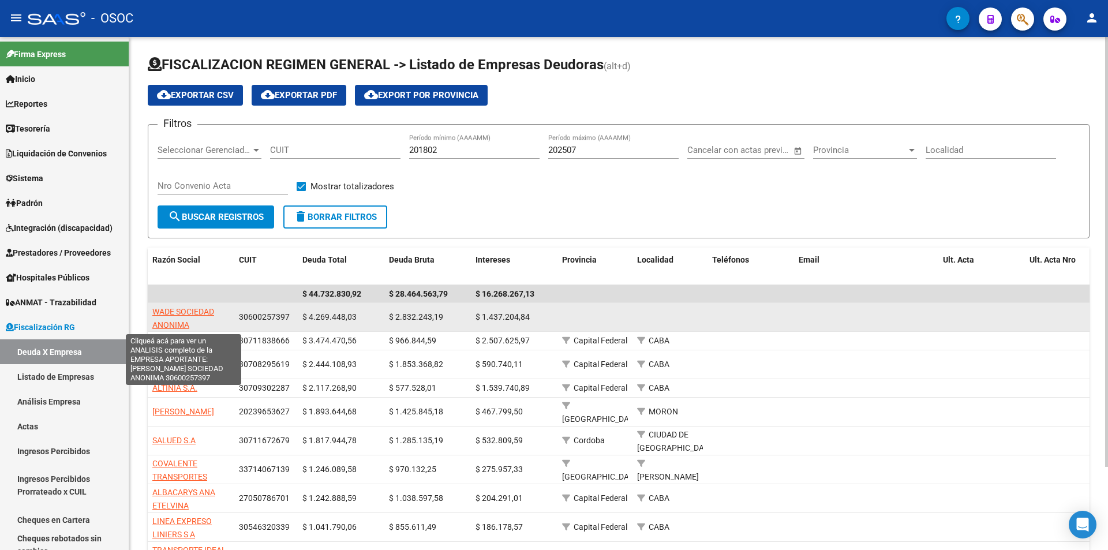
click at [167, 308] on span "WADE SOCIEDAD ANONIMA" at bounding box center [183, 318] width 62 height 23
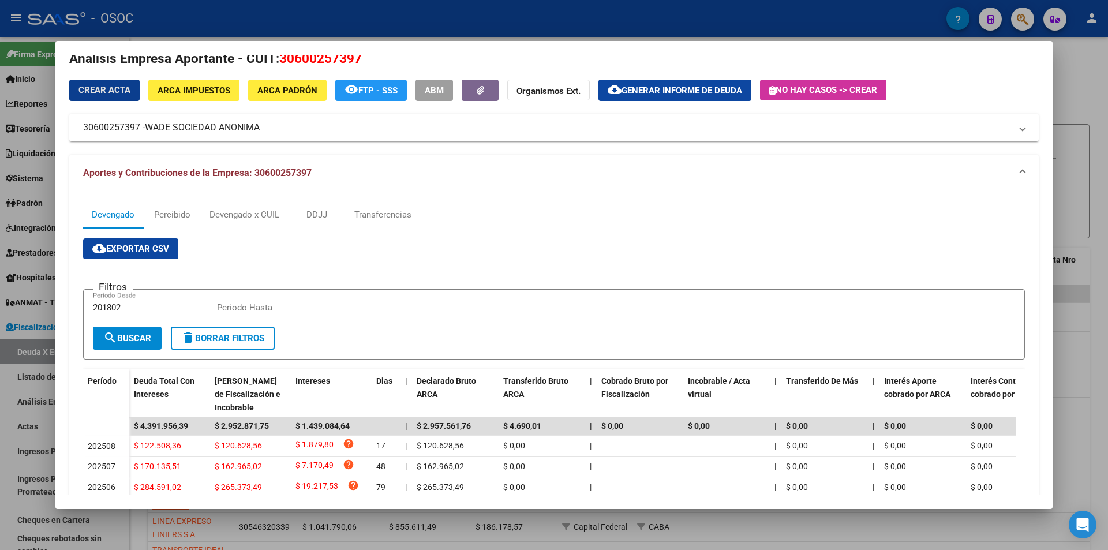
scroll to position [0, 0]
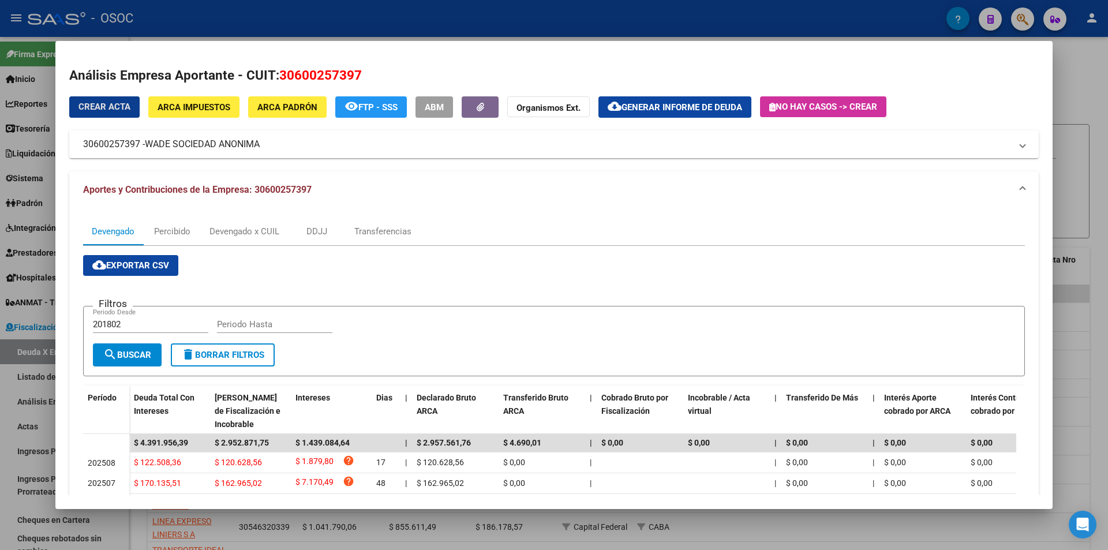
click at [718, 96] on button "cloud_download Generar informe de deuda" at bounding box center [674, 106] width 153 height 21
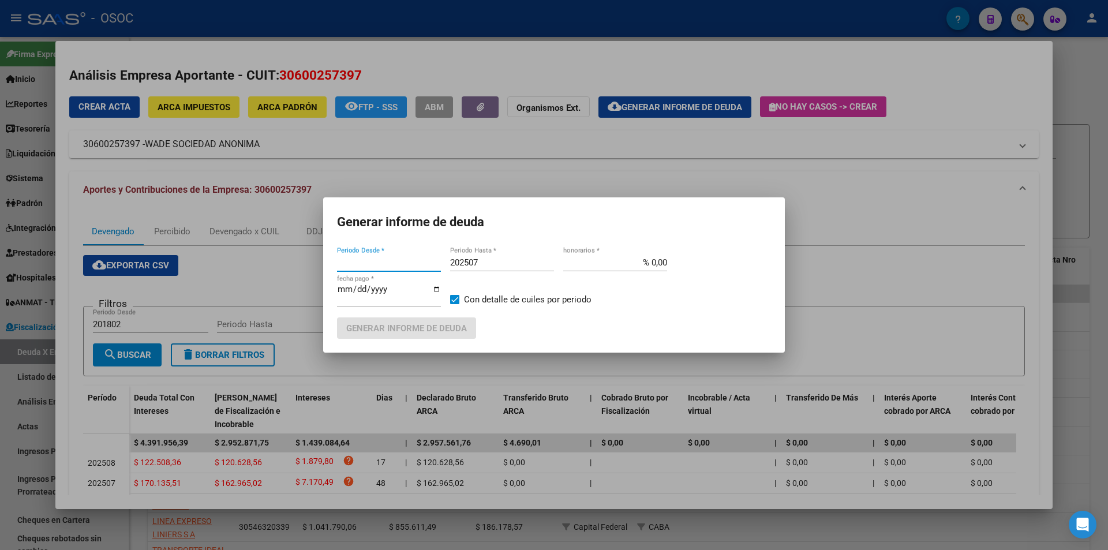
type input "201802"
click at [496, 261] on input "202507" at bounding box center [502, 262] width 104 height 10
click at [337, 317] on button "Generar informe de deuda" at bounding box center [406, 327] width 139 height 21
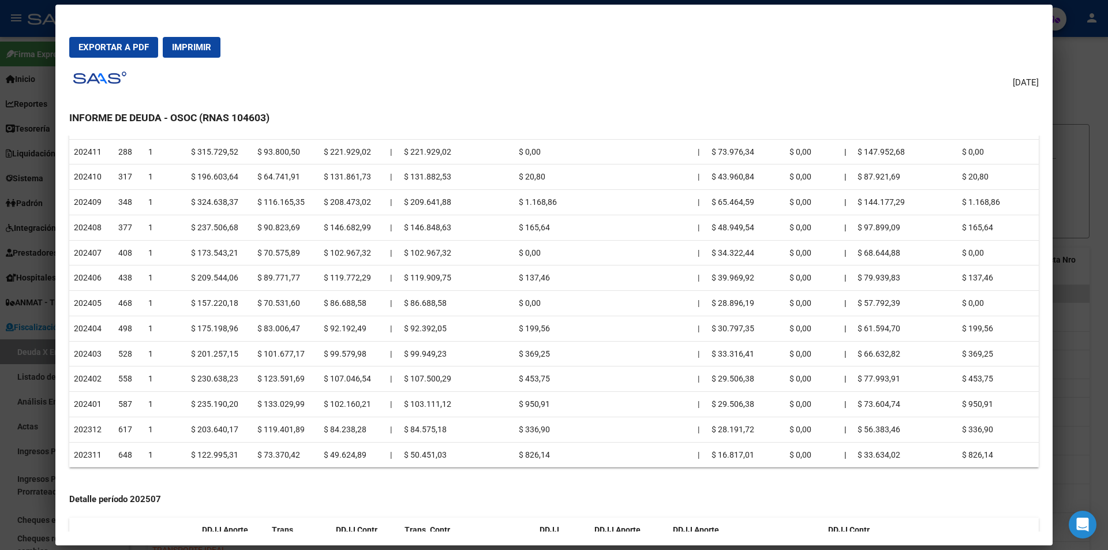
scroll to position [519, 0]
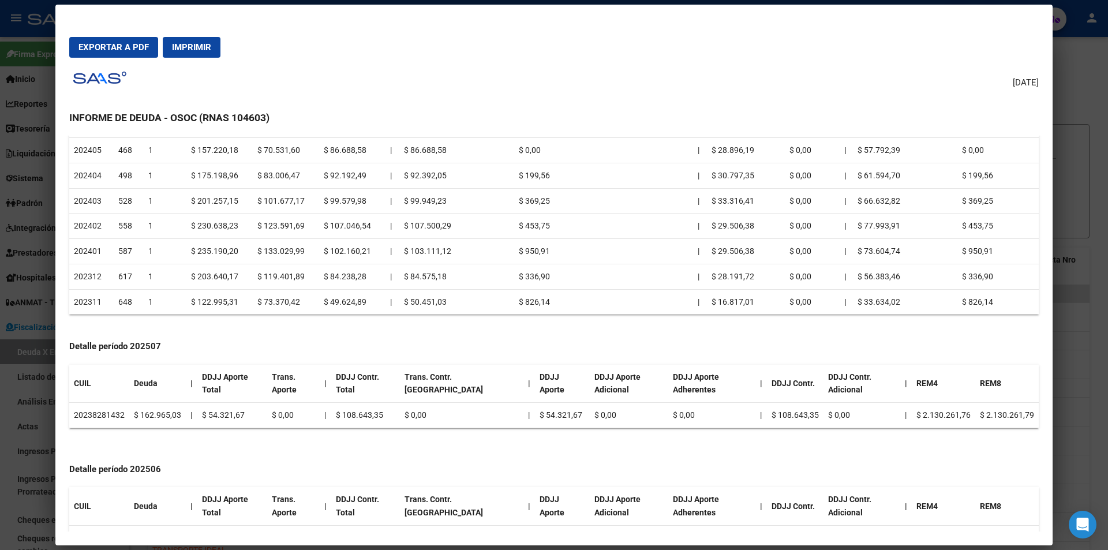
click at [102, 409] on td "20238281432" at bounding box center [99, 415] width 60 height 25
copy td "20238281432"
click at [1062, 102] on div at bounding box center [554, 275] width 1108 height 550
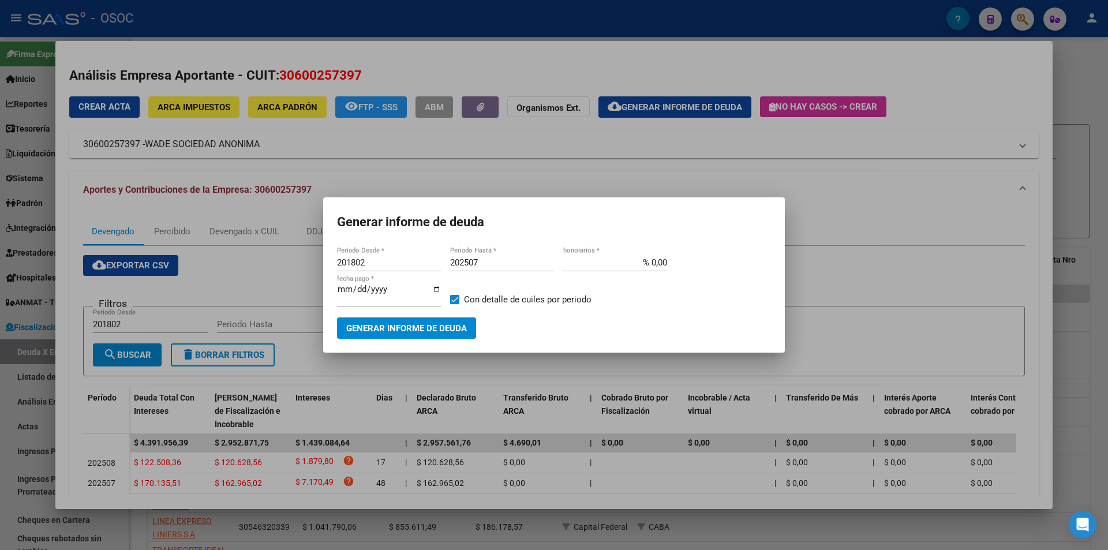
click at [1062, 102] on div at bounding box center [554, 275] width 1108 height 550
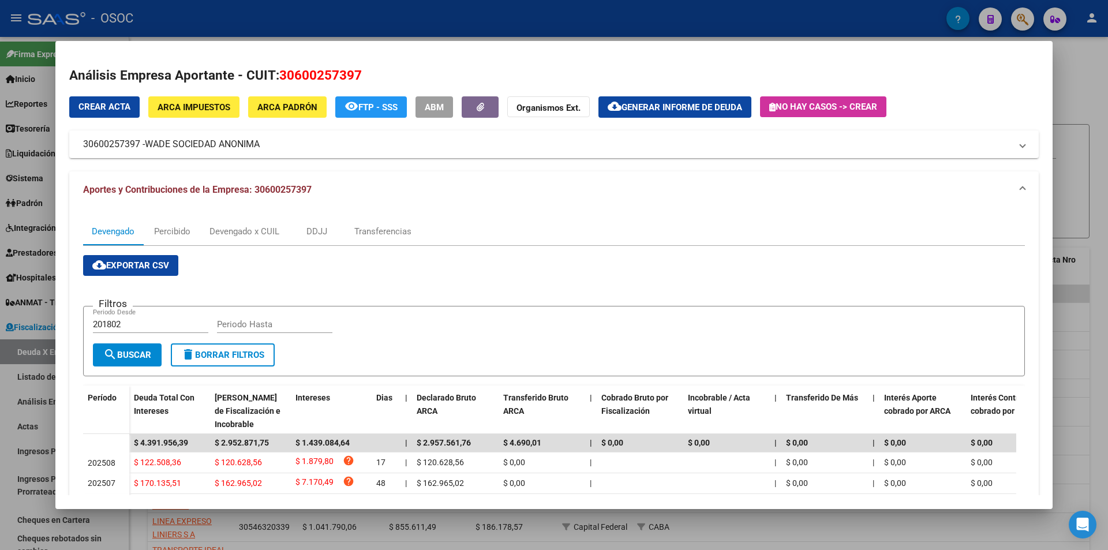
click at [1062, 102] on div at bounding box center [554, 275] width 1108 height 550
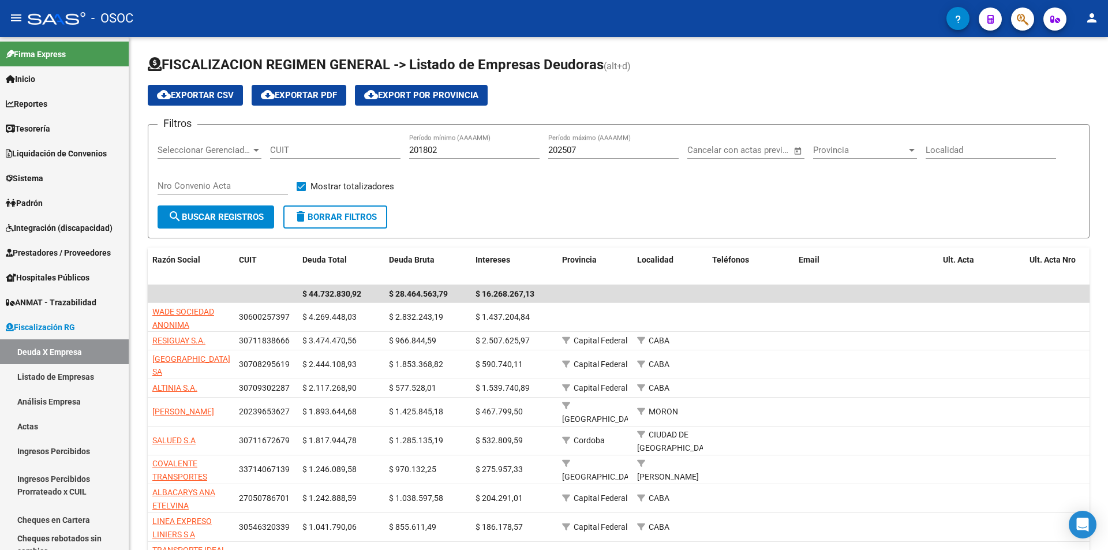
click at [1062, 102] on div "cloud_download Exportar CSV cloud_download Exportar PDF cloud_download Export p…" at bounding box center [619, 95] width 942 height 21
click at [570, 42] on div "FISCALIZACION REGIMEN GENERAL -> Listado de Empresas Deudoras (alt+d) cloud_dow…" at bounding box center [618, 339] width 979 height 604
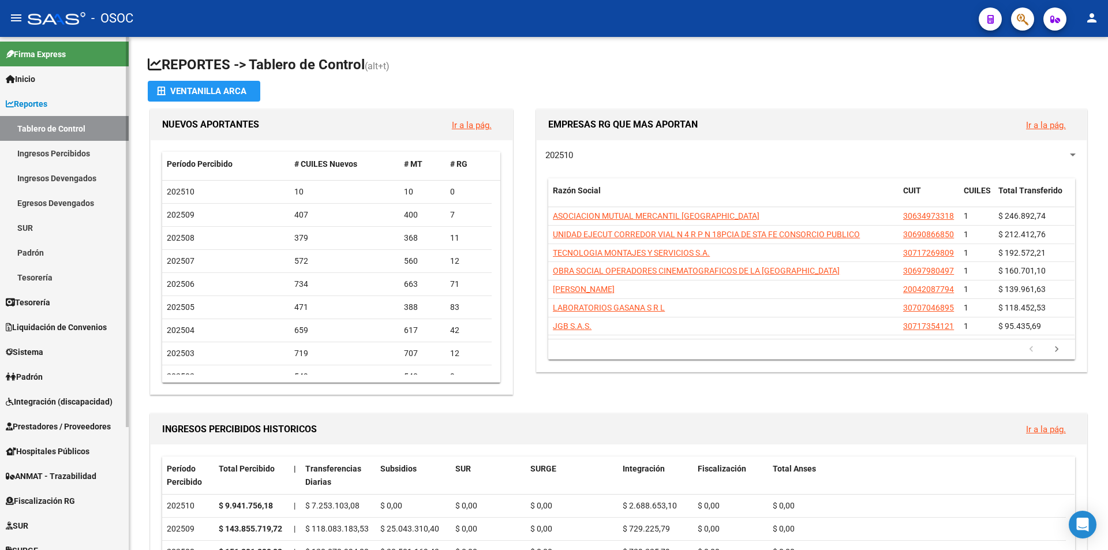
click at [75, 113] on link "Reportes" at bounding box center [64, 103] width 129 height 25
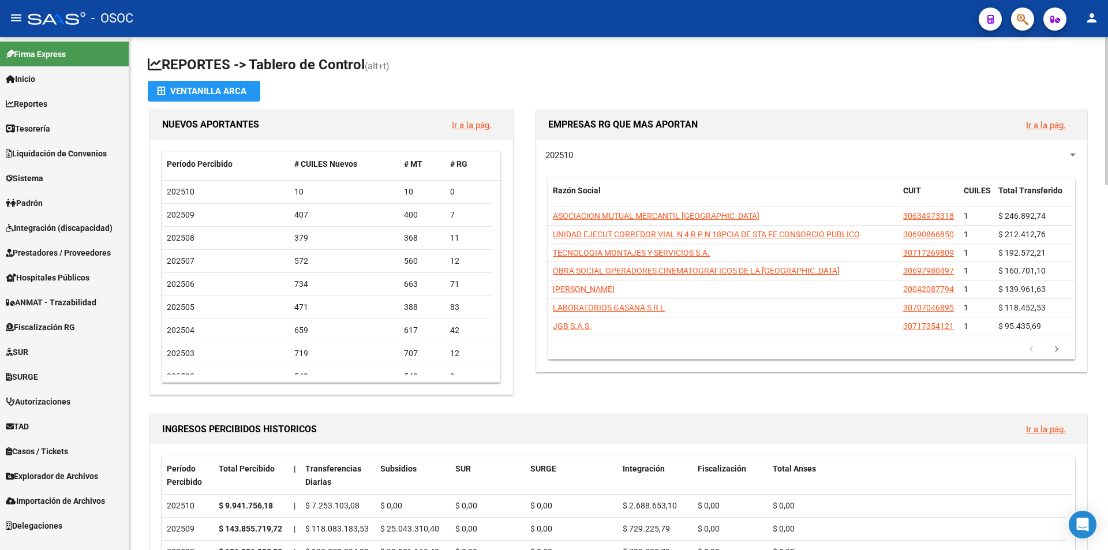
click at [151, 261] on div "Período Percibido # CUILES Nuevos # MT # RG 202510 10 10 0 202509 407 400 7 202…" at bounding box center [332, 267] width 362 height 254
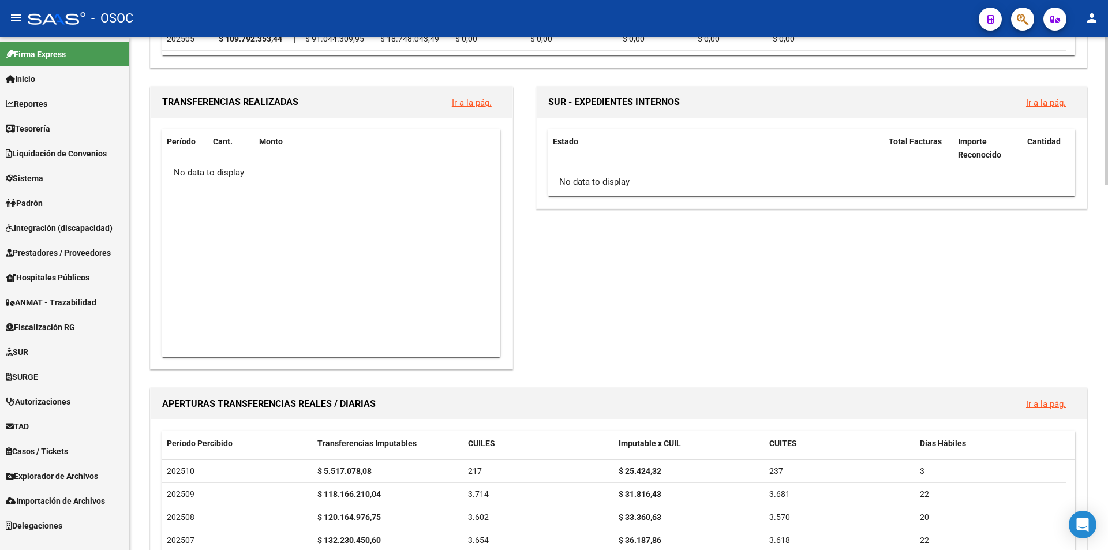
scroll to position [750, 0]
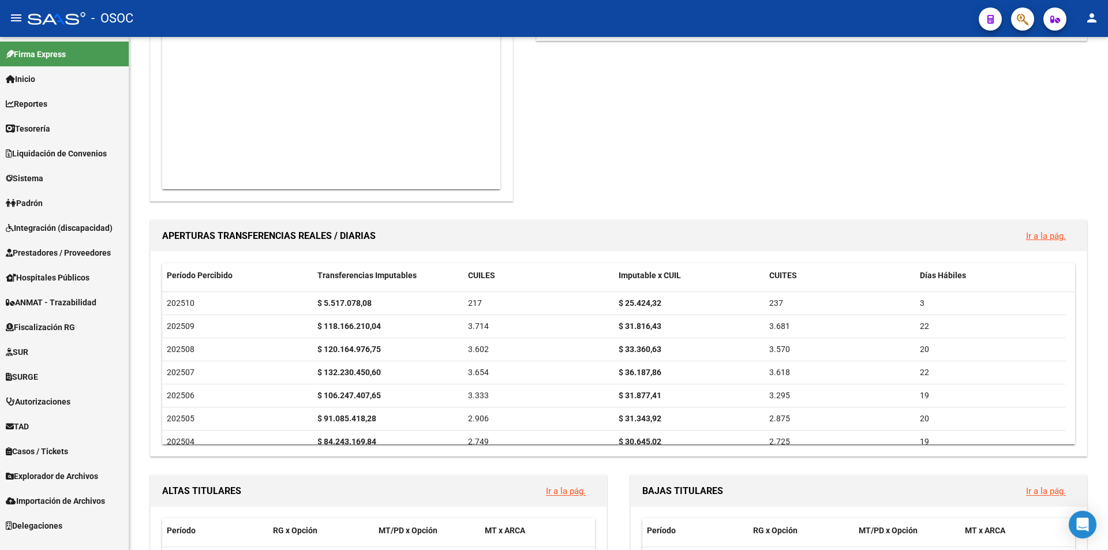
click at [104, 317] on link "Fiscalización RG" at bounding box center [64, 326] width 129 height 25
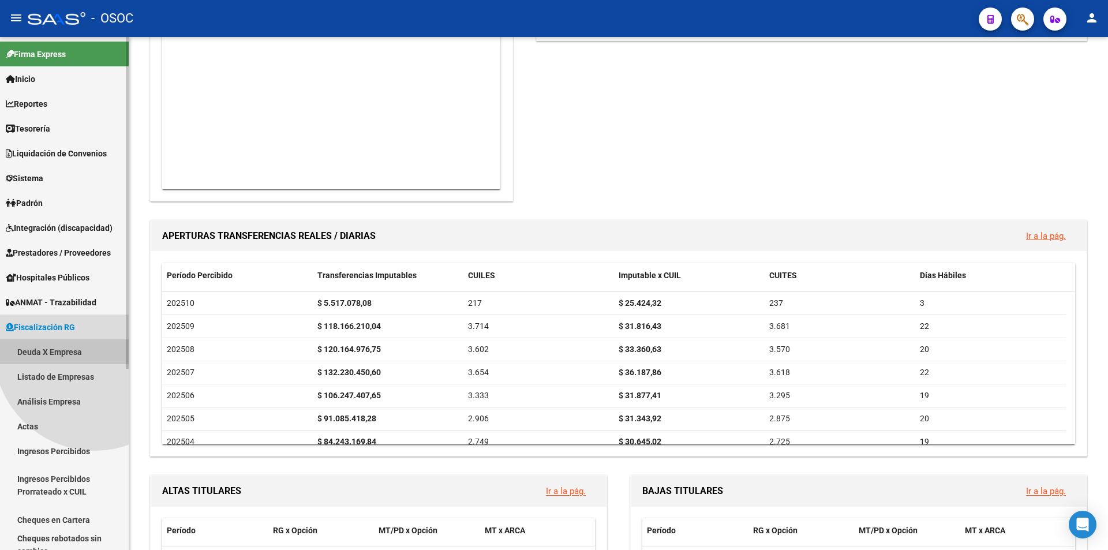
click at [95, 350] on link "Deuda X Empresa" at bounding box center [64, 351] width 129 height 25
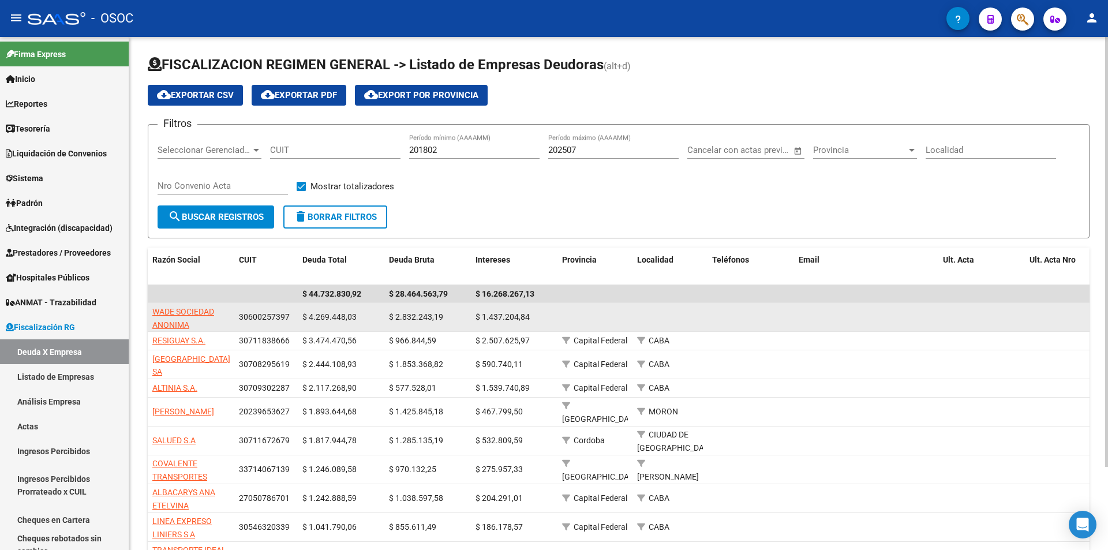
click at [194, 318] on app-link-go-to "WADE SOCIEDAD ANONIMA" at bounding box center [190, 318] width 77 height 27
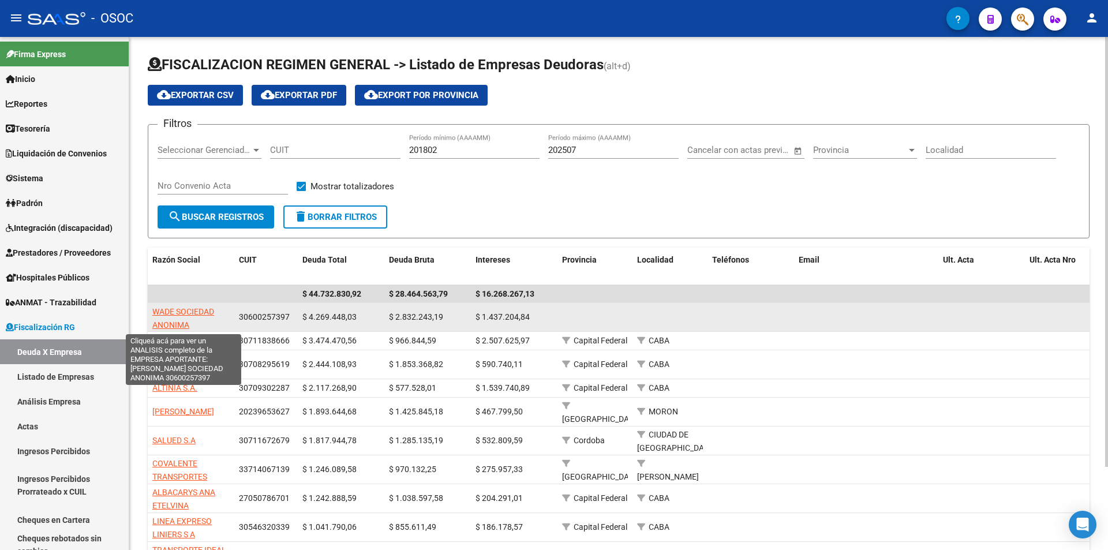
click at [192, 310] on span "WADE SOCIEDAD ANONIMA" at bounding box center [183, 318] width 62 height 23
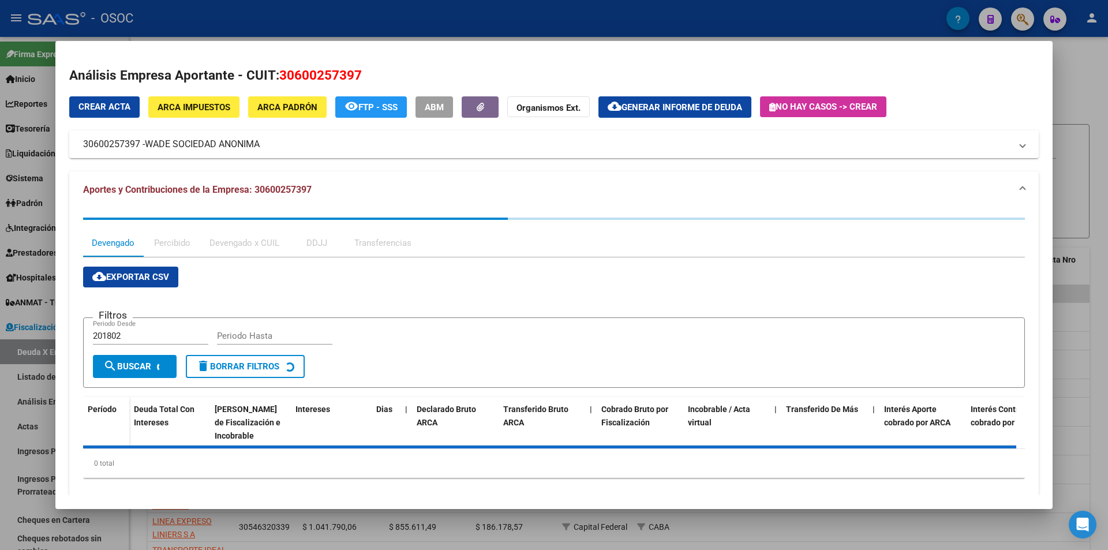
click at [667, 100] on button "cloud_download Generar informe de deuda" at bounding box center [674, 106] width 153 height 21
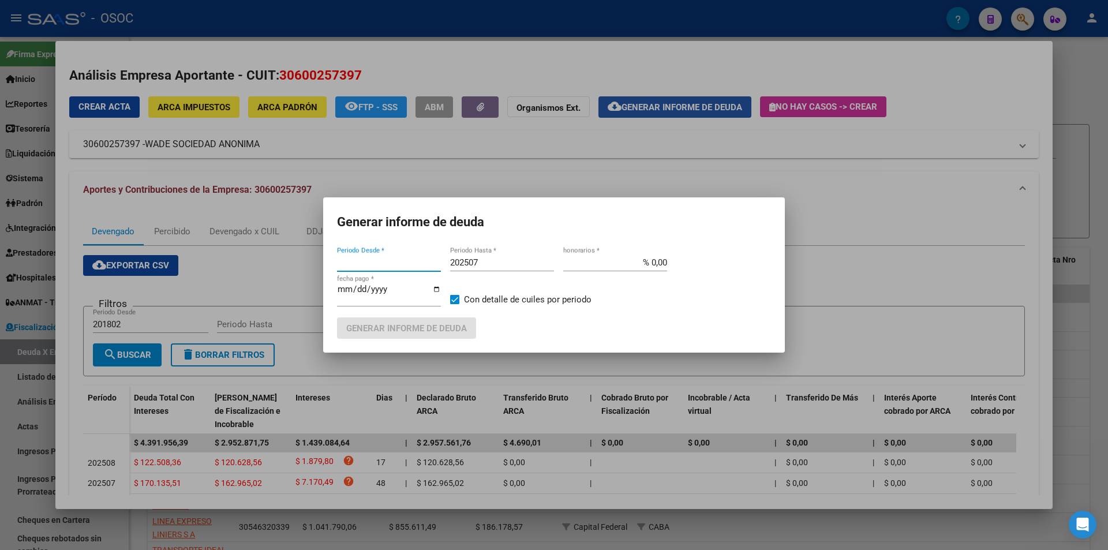
type input "201802"
click at [497, 255] on div "202507 Periodo Hasta *" at bounding box center [502, 262] width 104 height 17
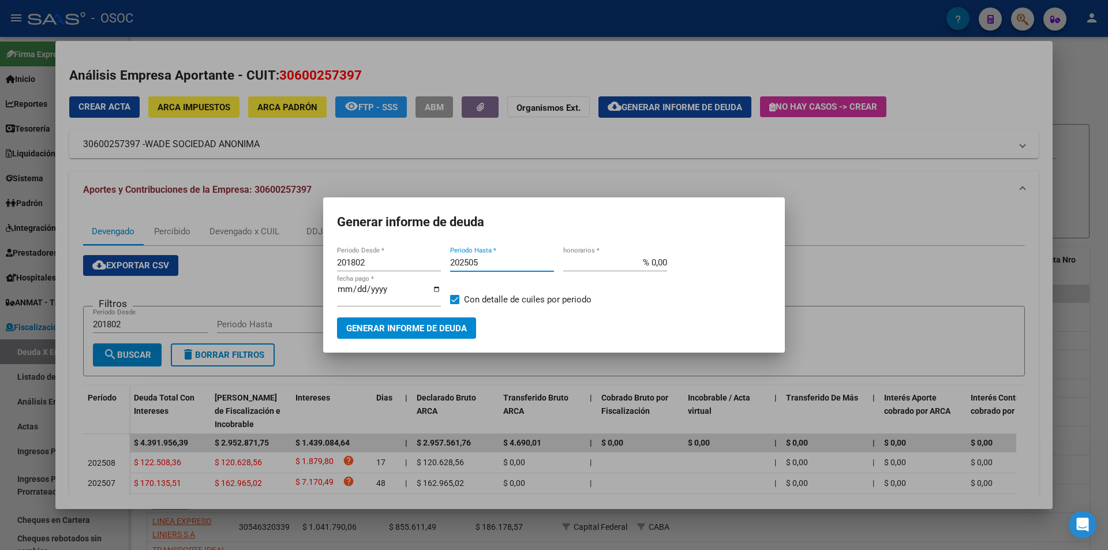
type input "202505"
click at [440, 341] on mat-dialog-container "Generar informe de deuda 201802 Periodo Desde * 202505 Periodo Hasta * % 0,00 h…" at bounding box center [554, 274] width 462 height 155
click at [446, 327] on span "Generar informe de deuda" at bounding box center [406, 328] width 121 height 10
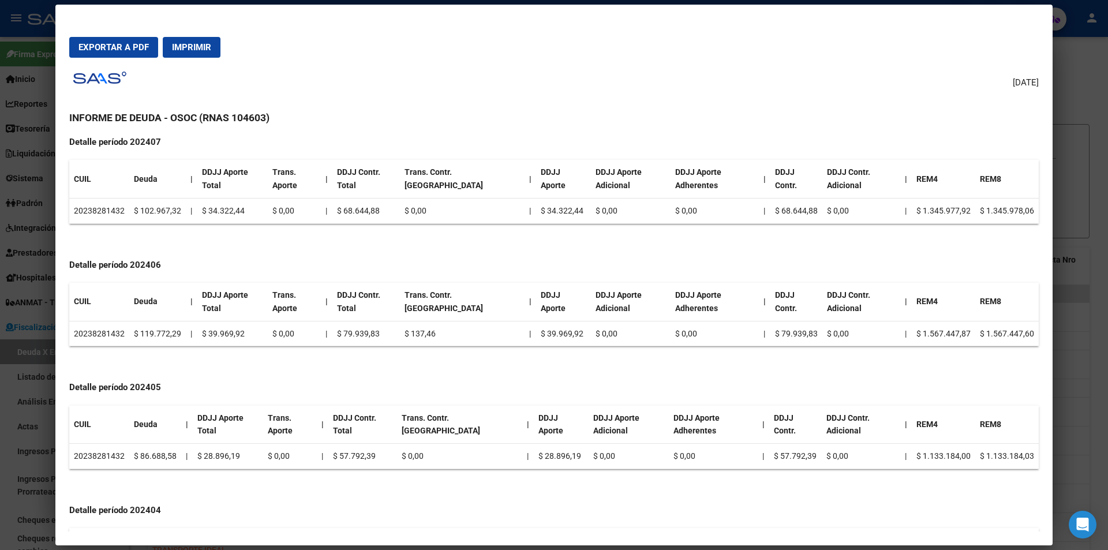
scroll to position [2077, 0]
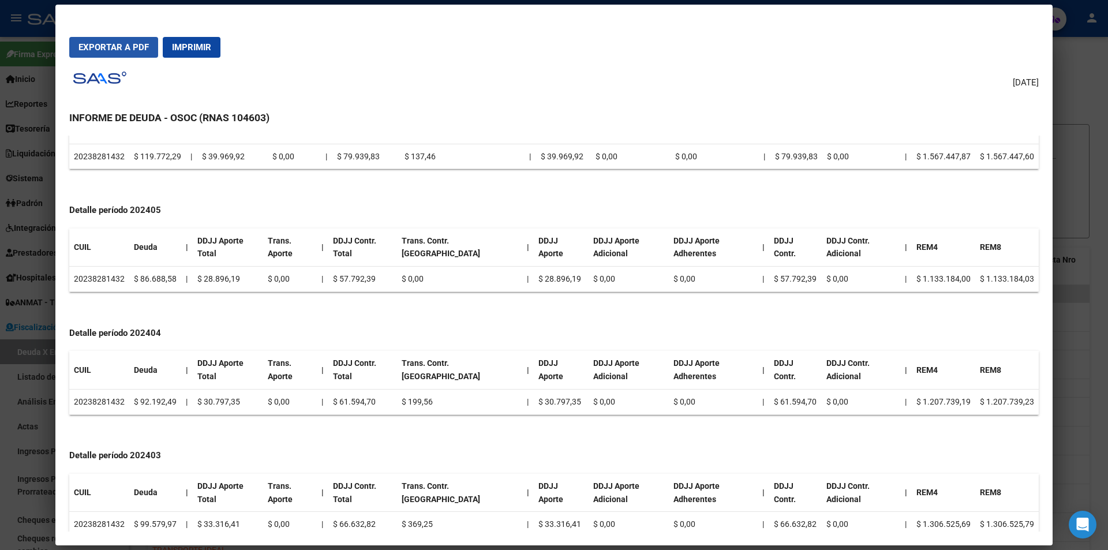
click at [120, 40] on button "Exportar a PDF" at bounding box center [113, 47] width 89 height 21
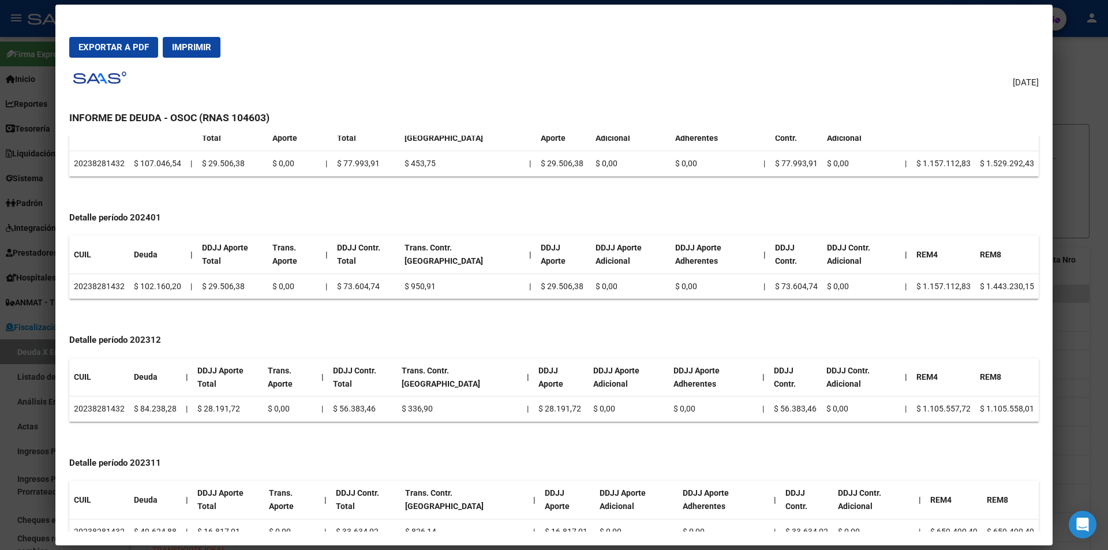
scroll to position [2597, 0]
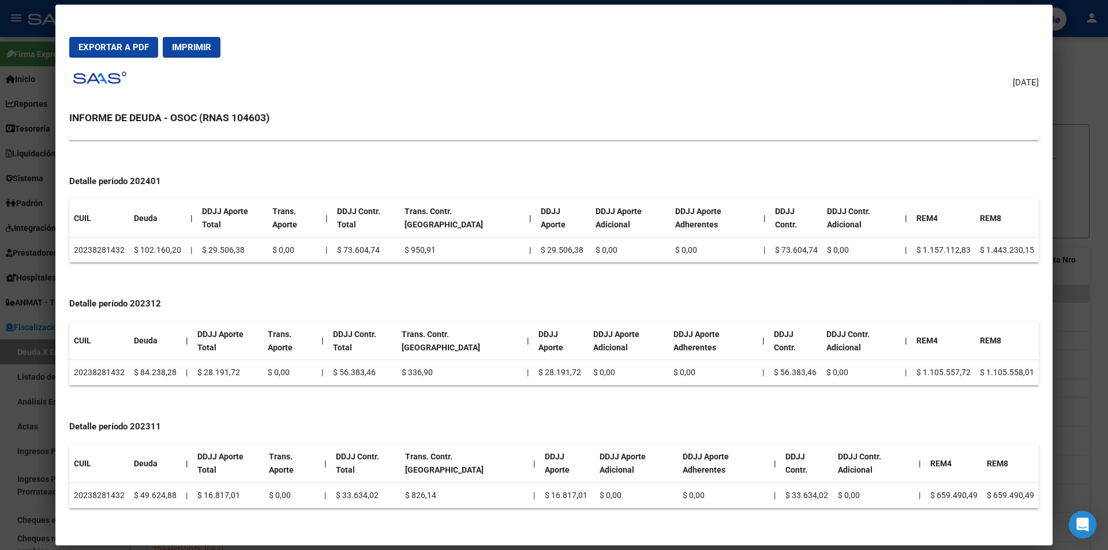
click at [1085, 257] on div at bounding box center [554, 275] width 1108 height 550
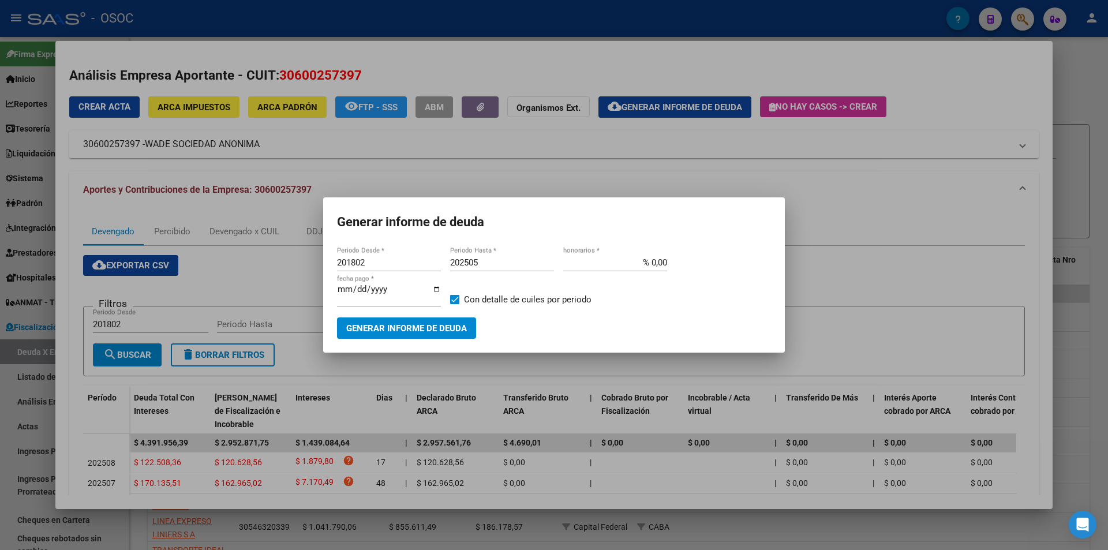
click at [528, 32] on div at bounding box center [554, 275] width 1108 height 550
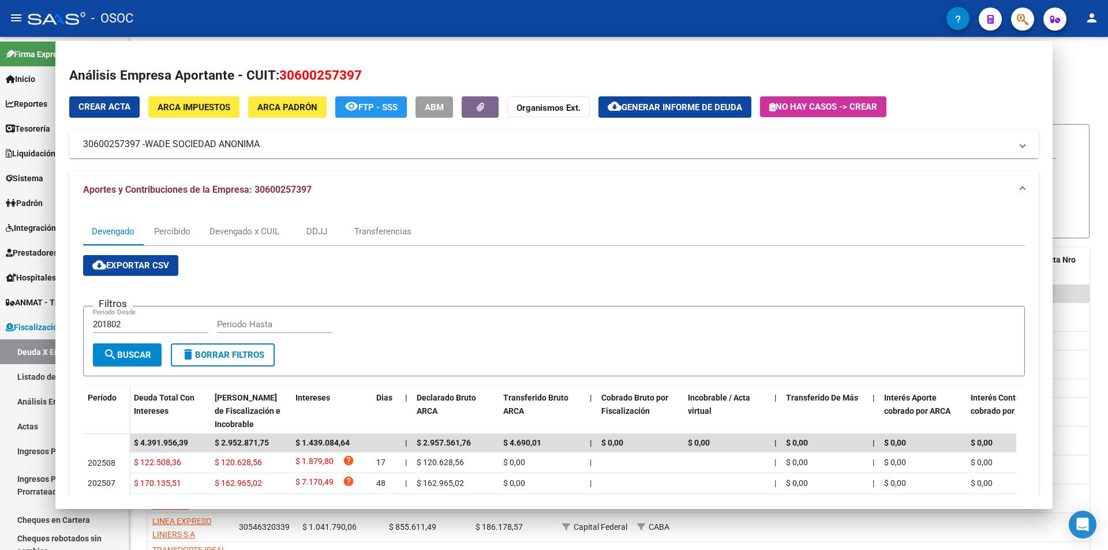
click at [528, 32] on mat-toolbar "menu - OSOC person" at bounding box center [554, 18] width 1108 height 37
